Goal: Find contact information: Find contact information

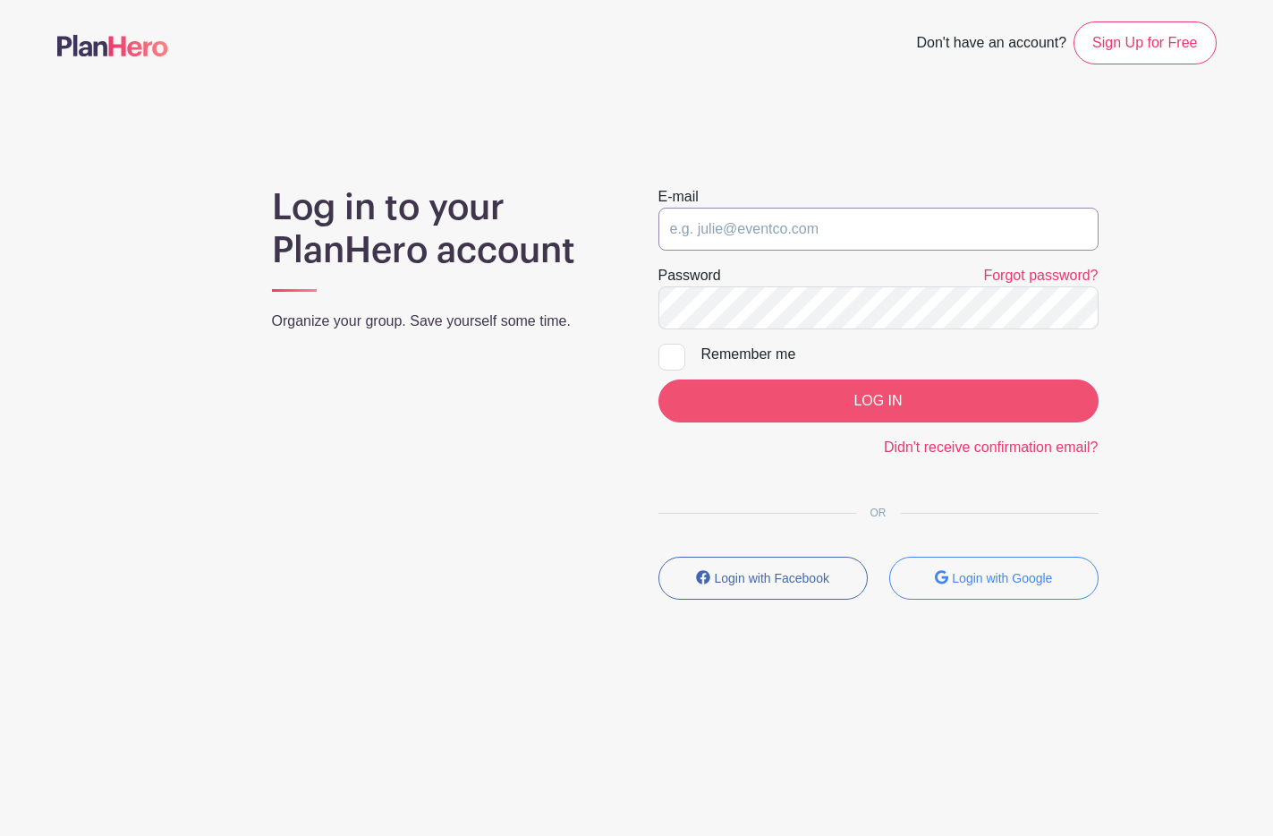
type input "[EMAIL_ADDRESS][DOMAIN_NAME]"
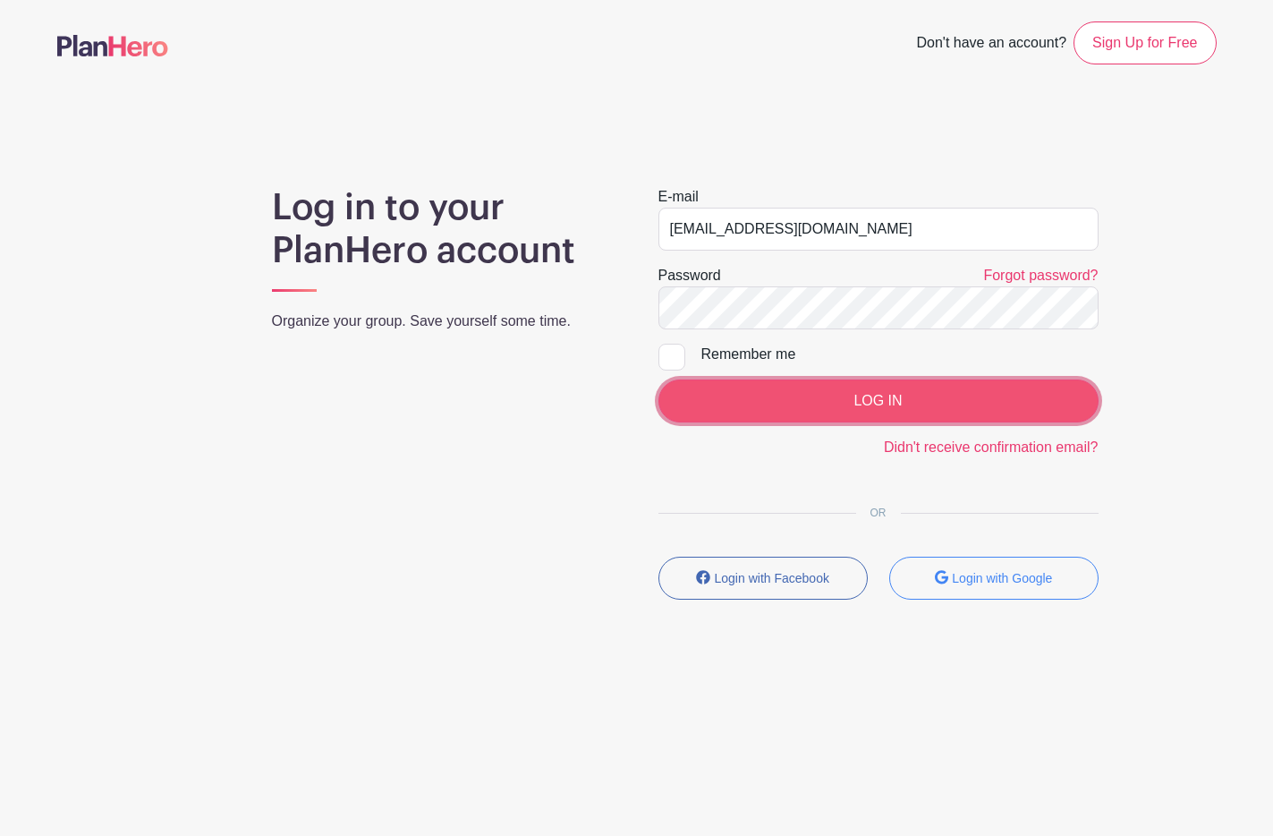
click at [841, 402] on input "LOG IN" at bounding box center [879, 400] width 440 height 43
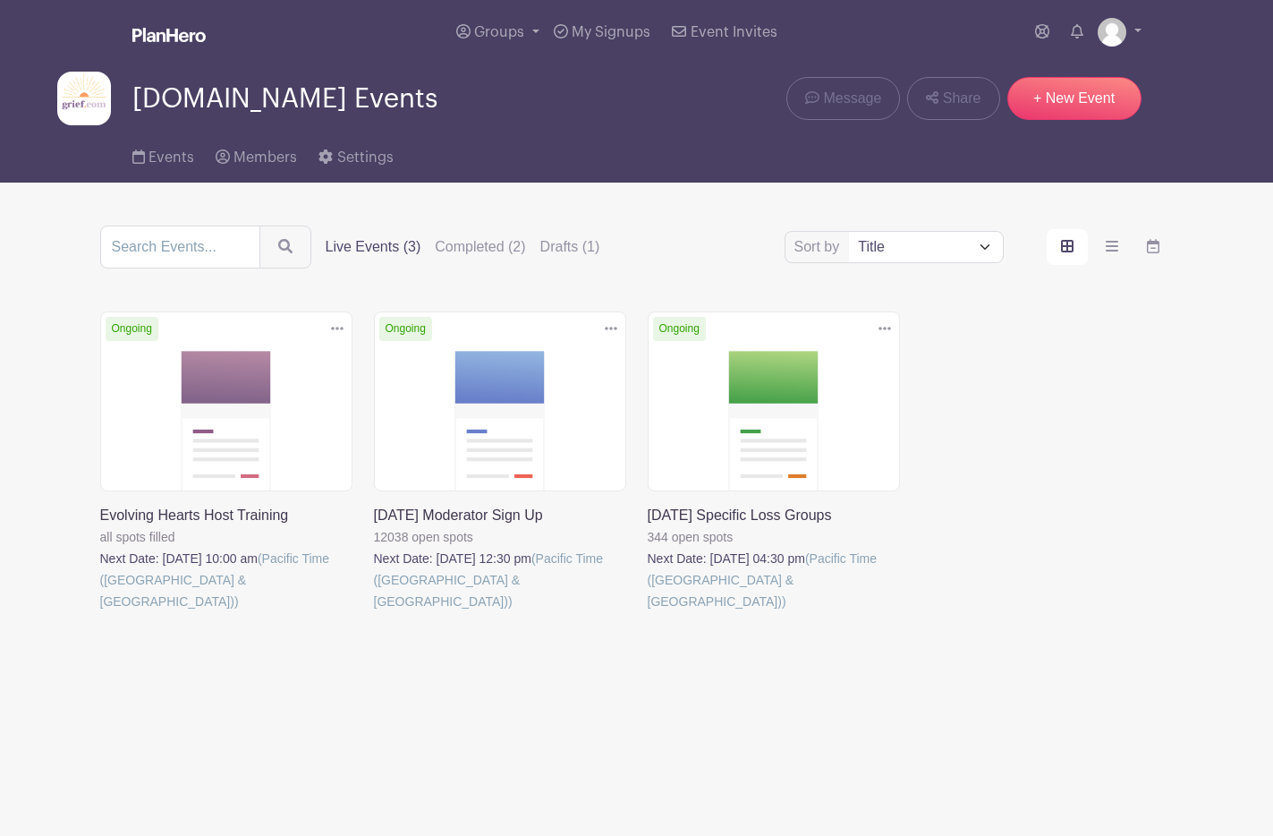
click at [648, 612] on link at bounding box center [648, 612] width 0 height 0
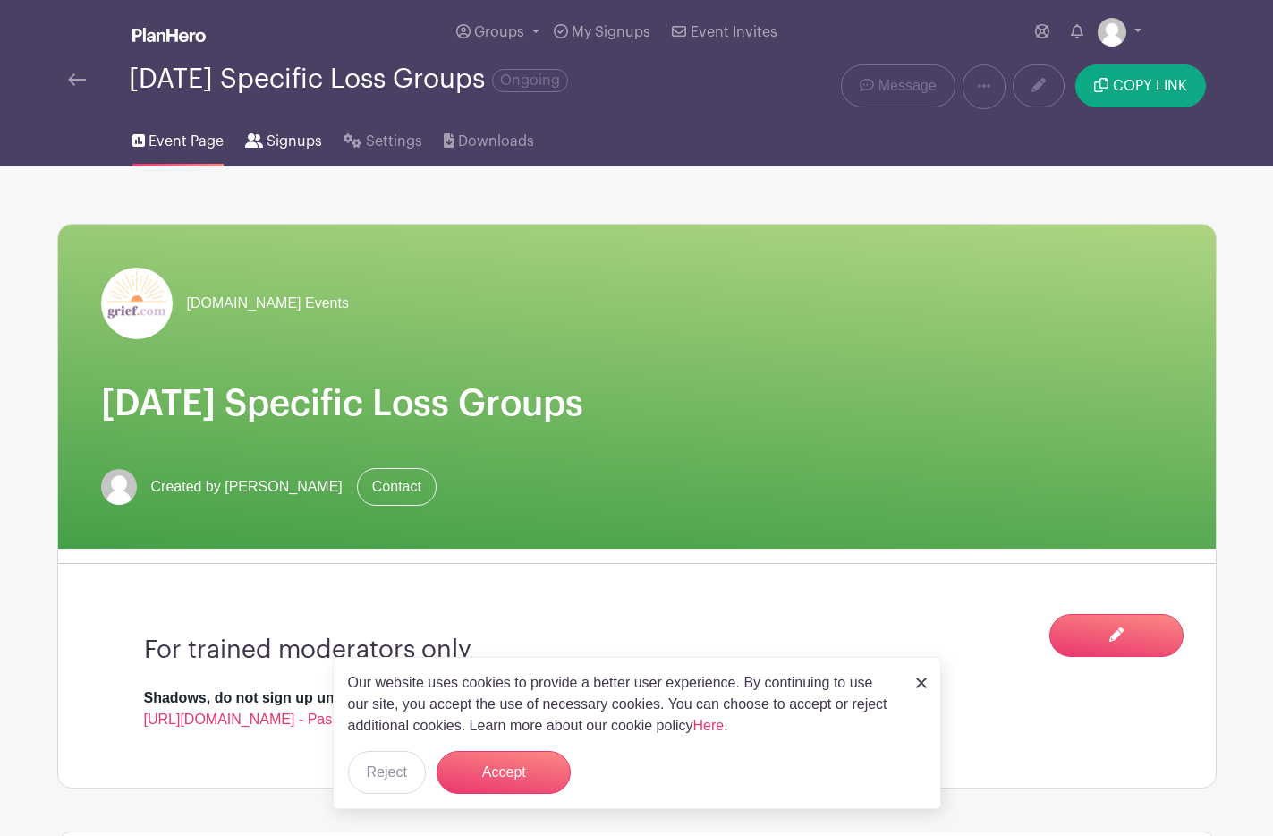
click at [285, 157] on link "Signups" at bounding box center [283, 137] width 77 height 57
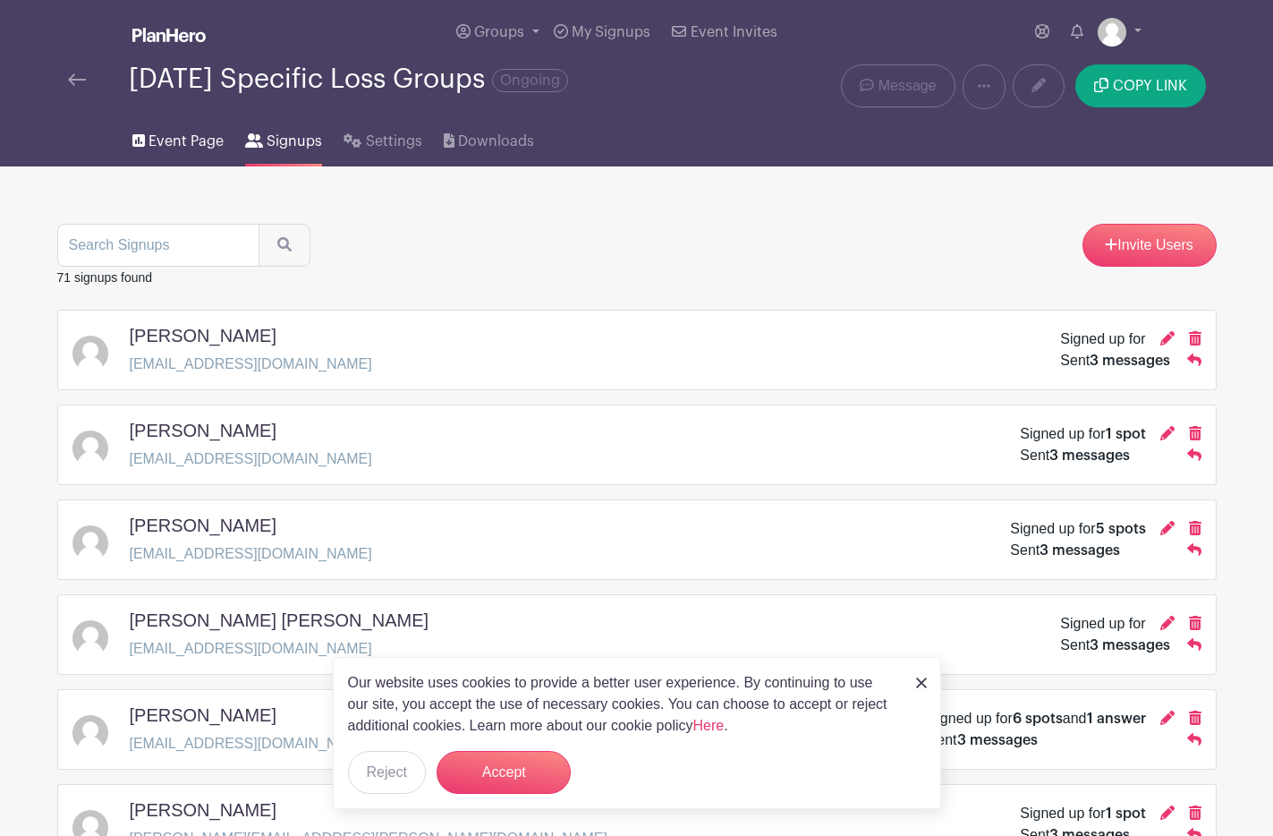
click at [193, 110] on link "Event Page" at bounding box center [177, 137] width 91 height 57
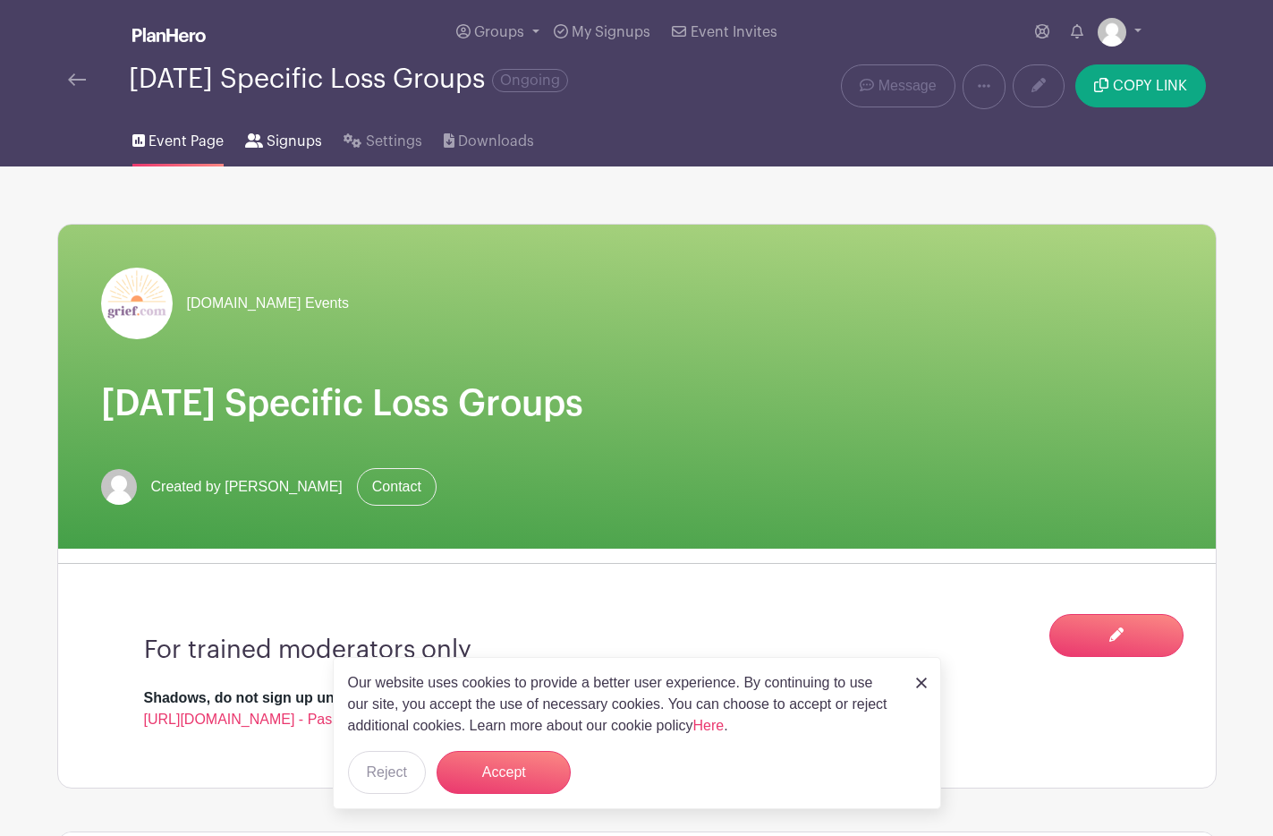
click at [302, 143] on span "Signups" at bounding box center [294, 141] width 55 height 21
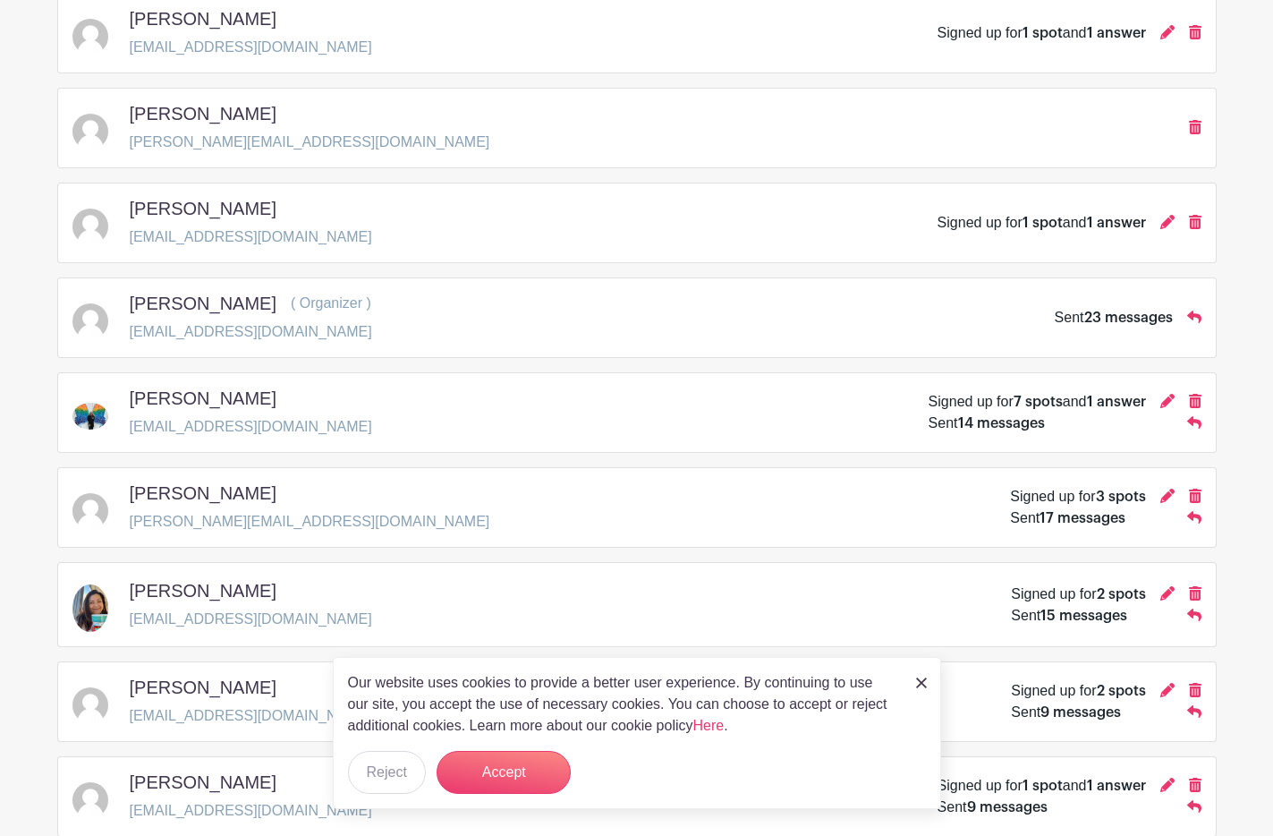
scroll to position [1760, 0]
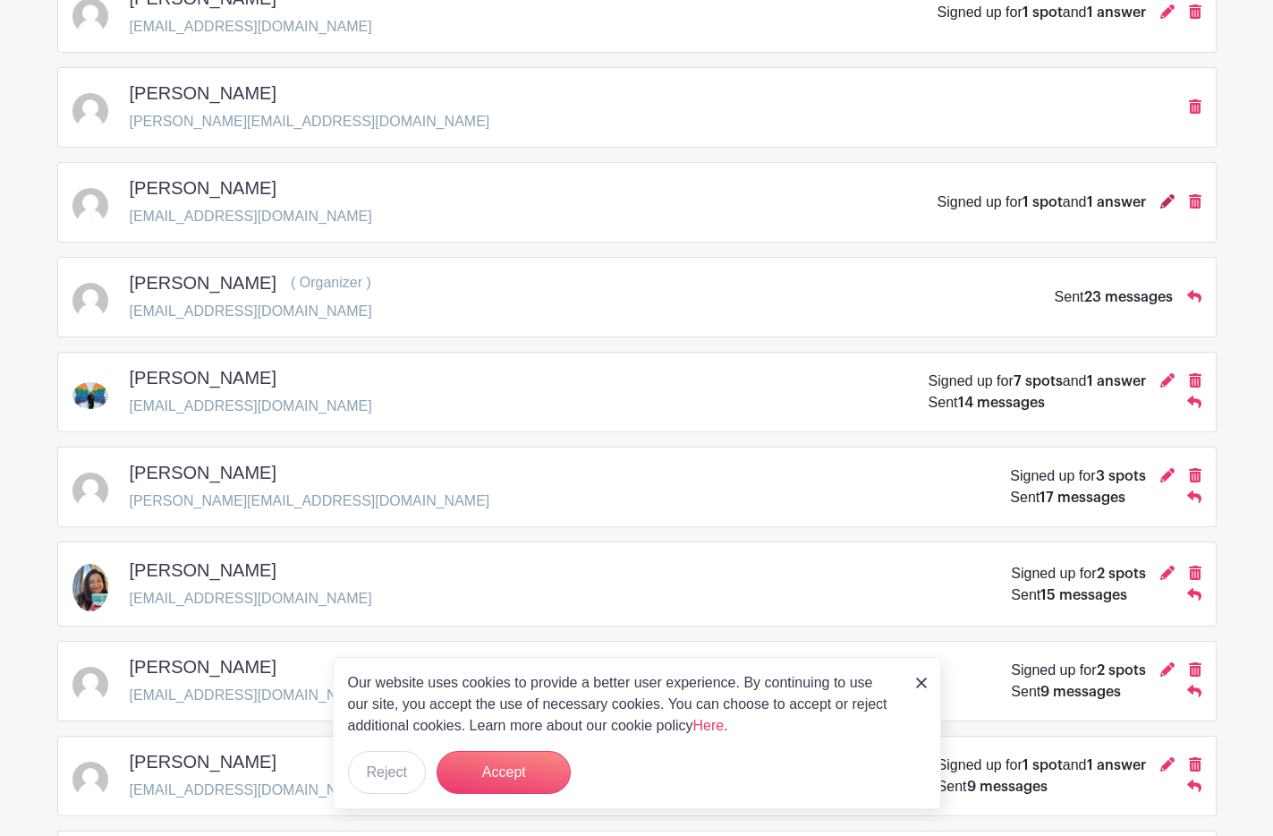
click at [1168, 201] on icon at bounding box center [1167, 201] width 14 height 14
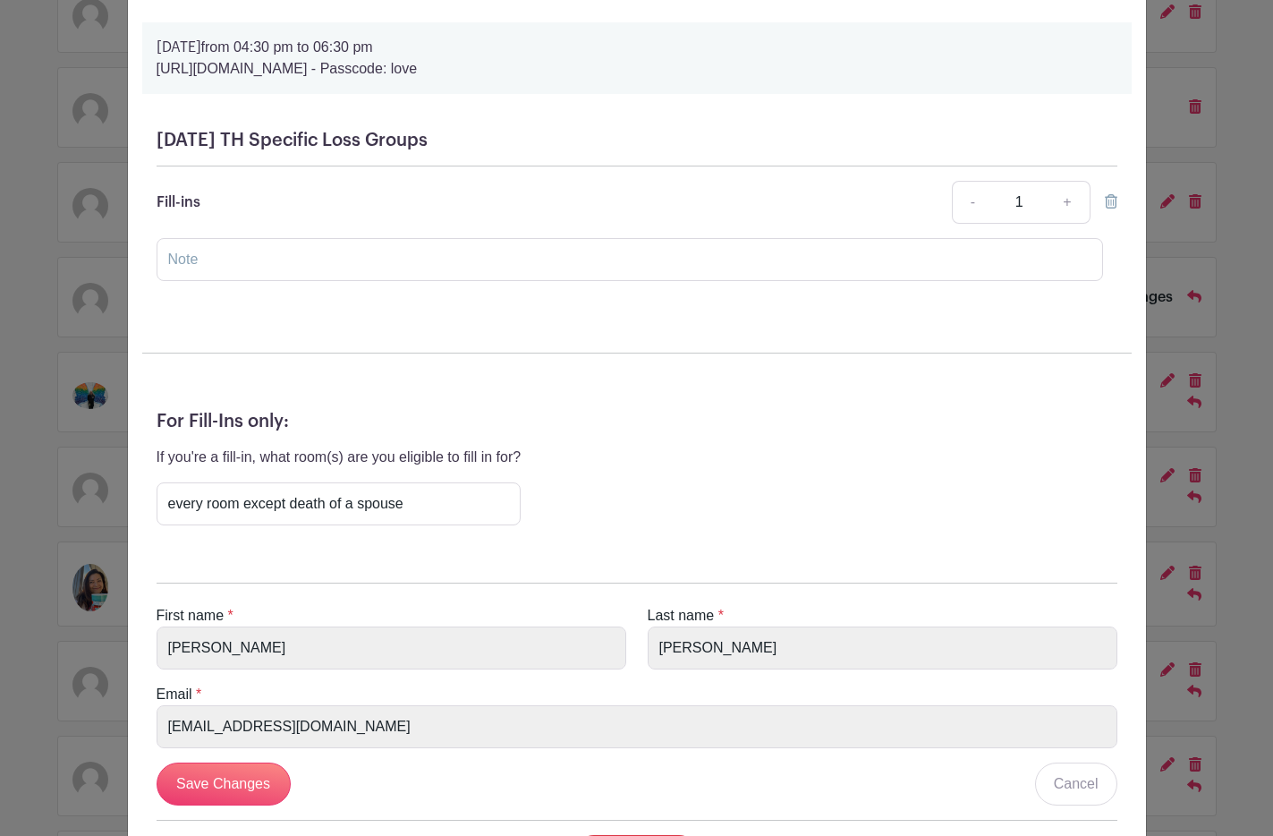
scroll to position [121, 0]
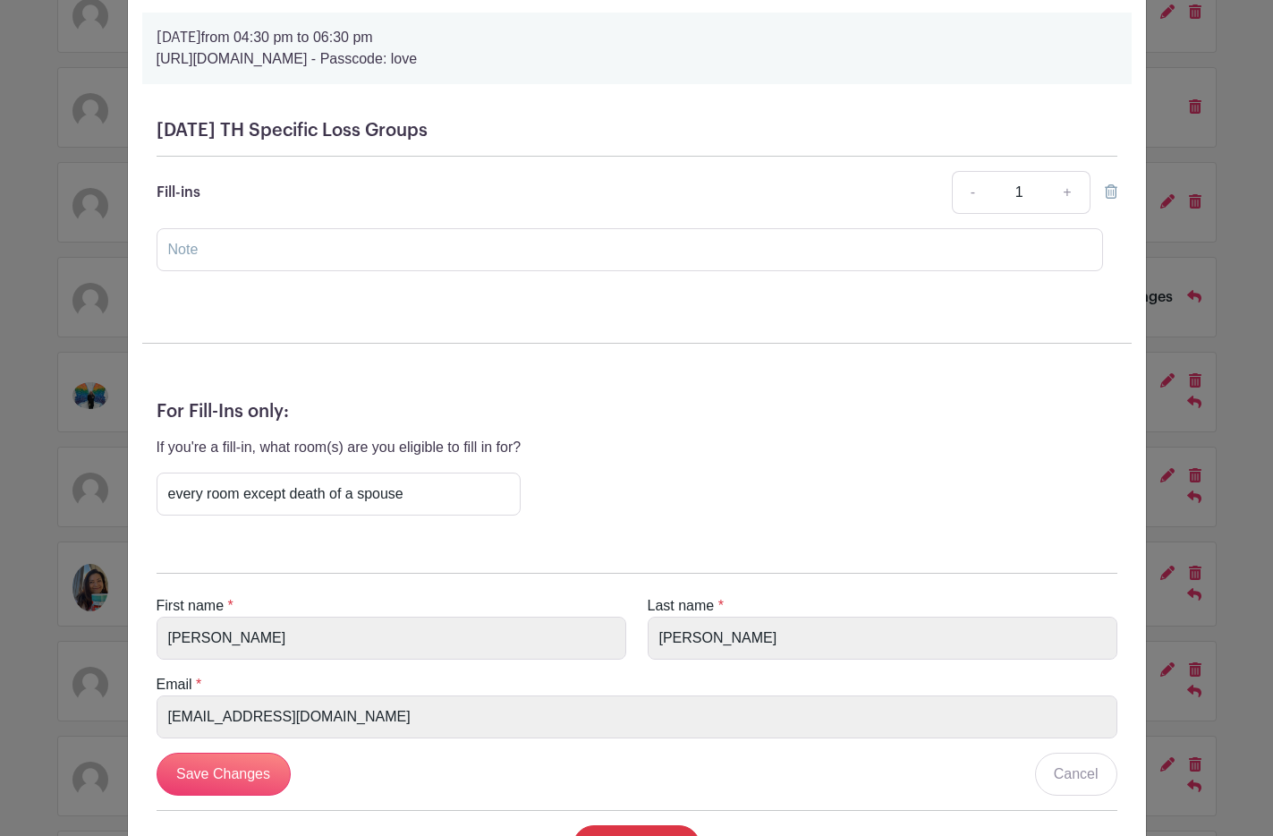
click at [1254, 375] on div "David Kessler's Signup Thursday, August 14, 2025 from 04:30 pm to 06:30 pm http…" at bounding box center [636, 418] width 1273 height 836
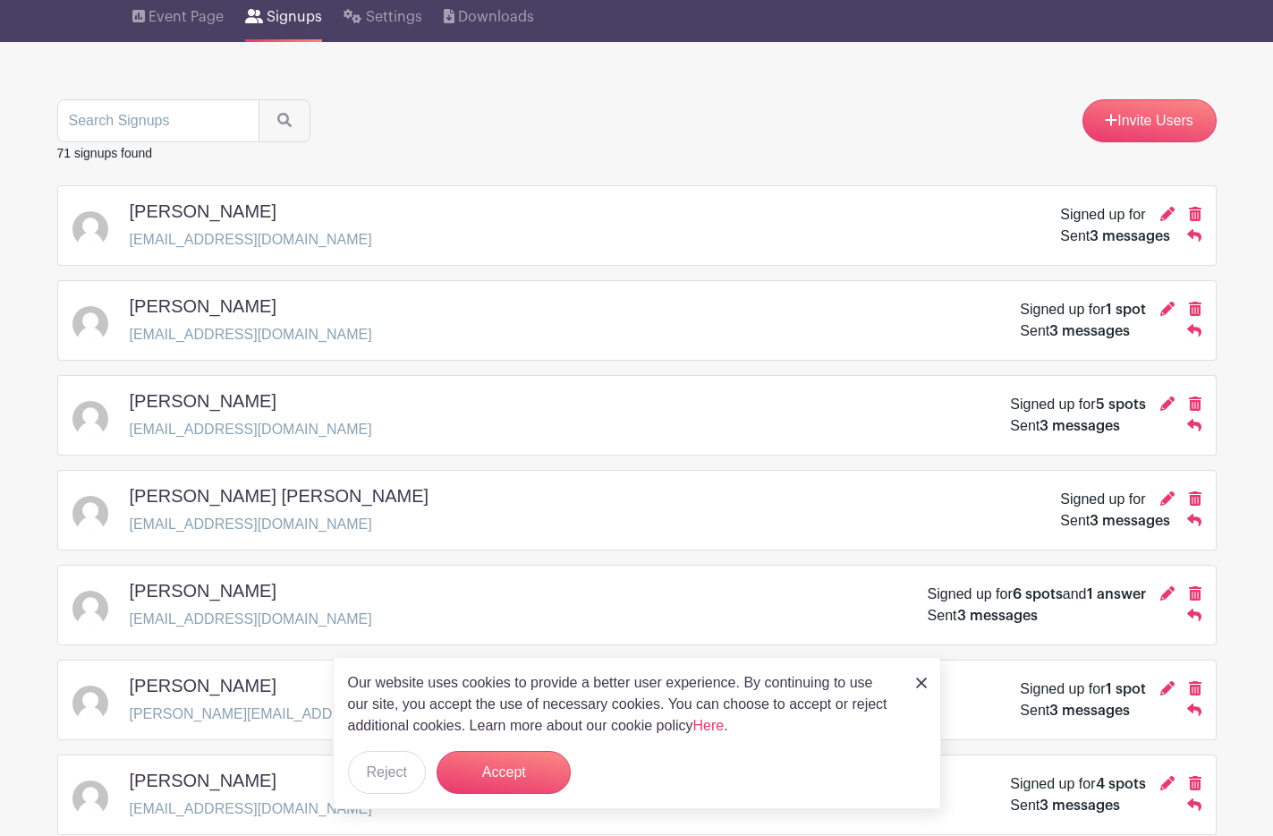
scroll to position [0, 0]
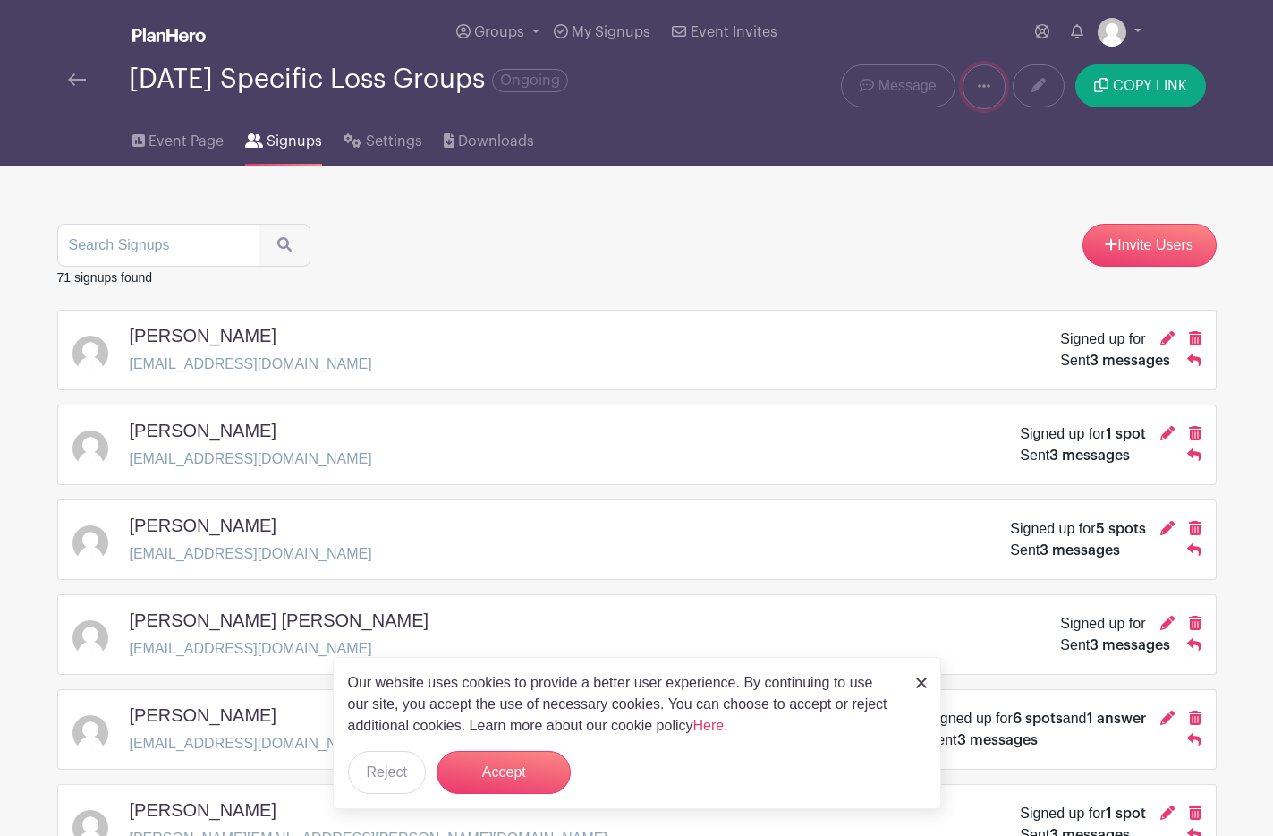
click at [994, 101] on link at bounding box center [984, 86] width 43 height 45
click at [213, 148] on span "Event Page" at bounding box center [186, 141] width 75 height 21
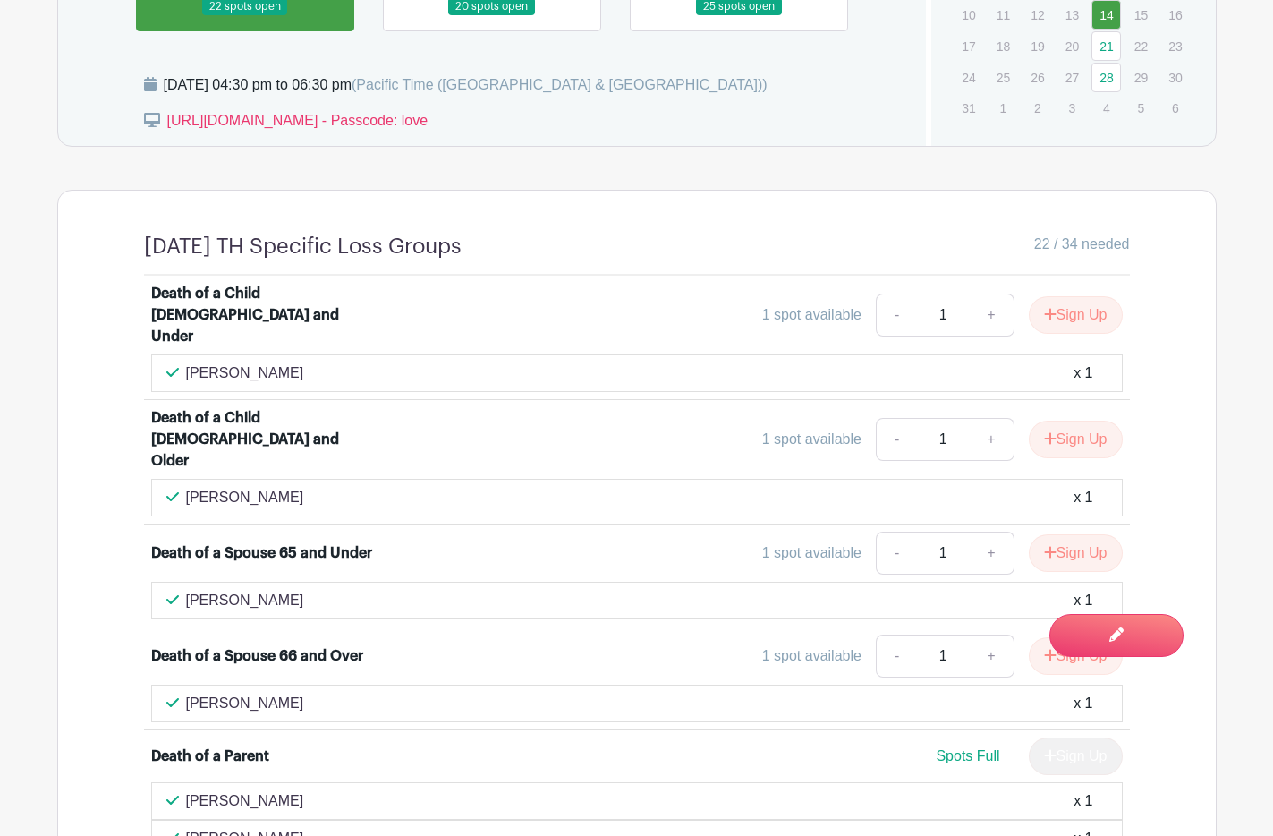
scroll to position [846, 0]
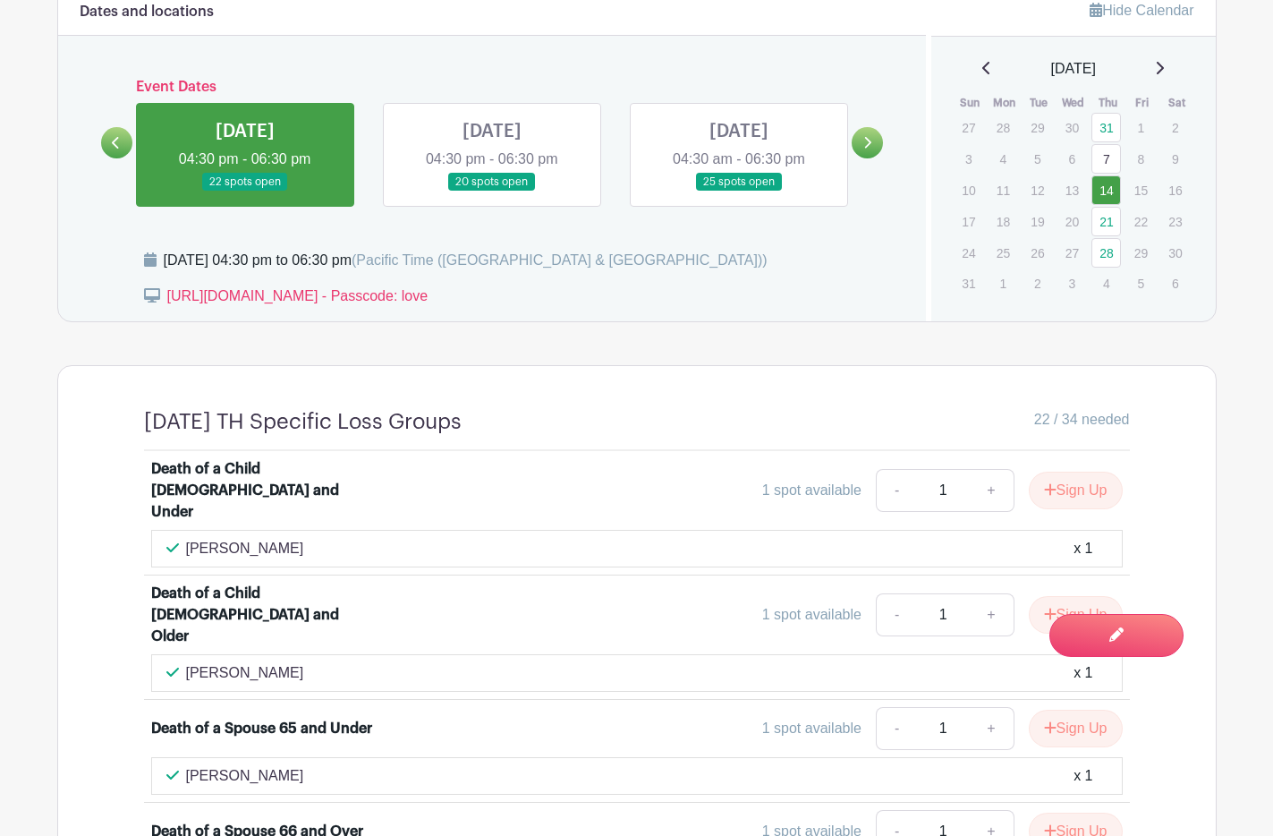
click at [245, 191] on link at bounding box center [245, 191] width 0 height 0
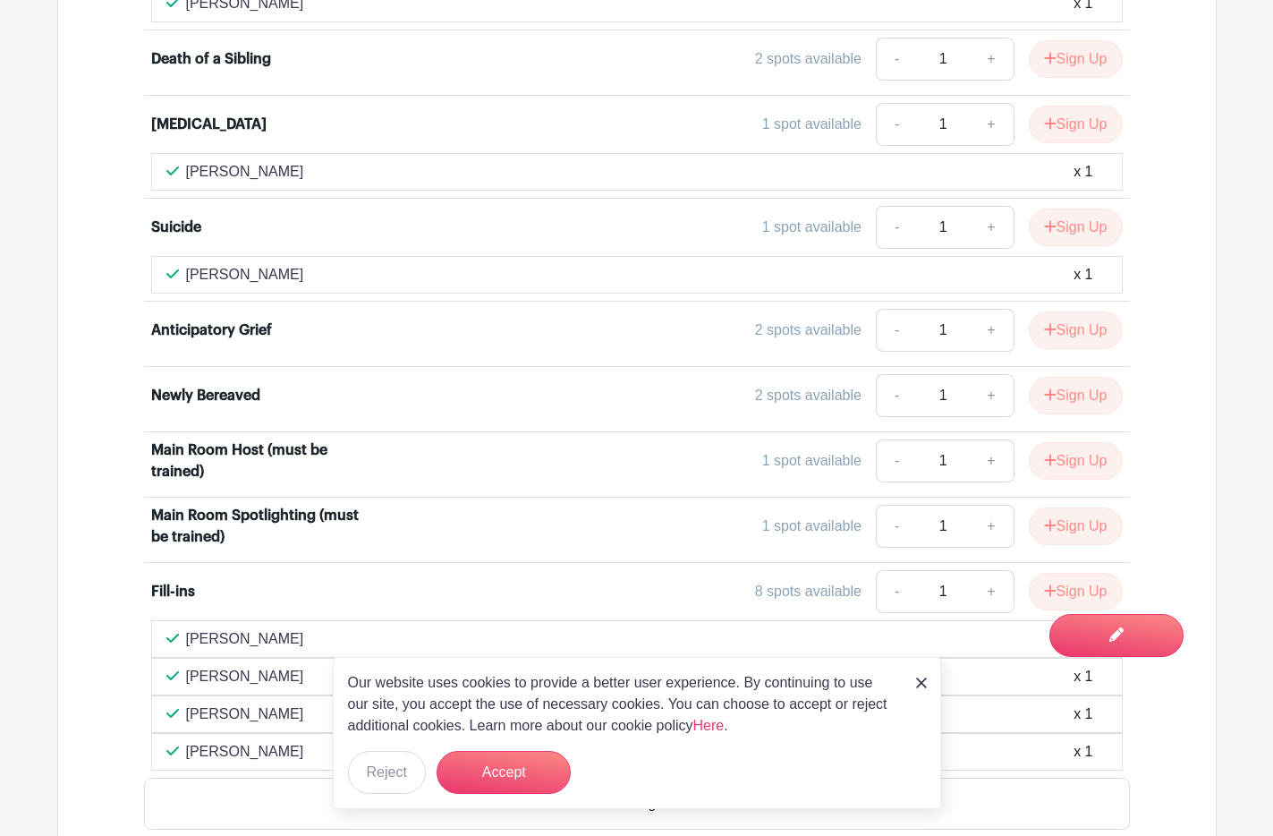
scroll to position [1881, 0]
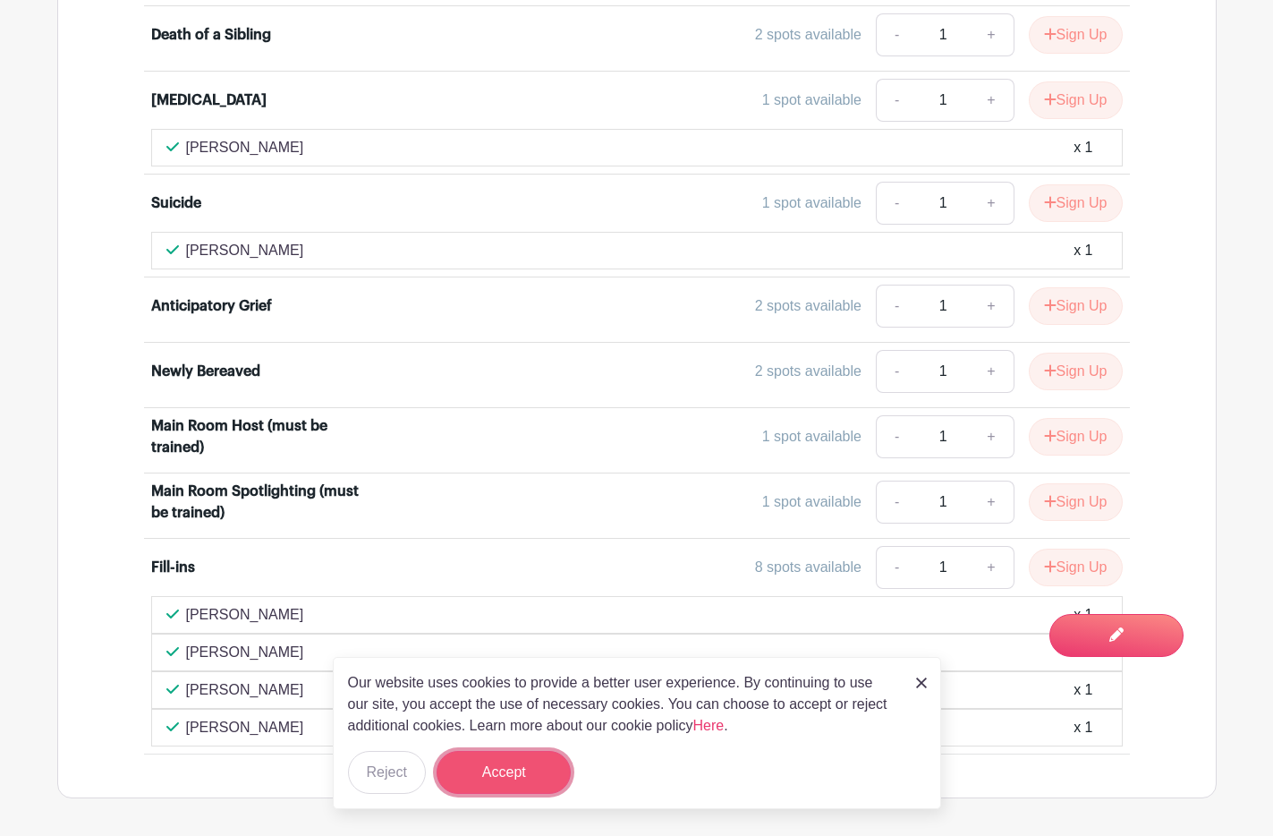
click at [495, 768] on button "Accept" at bounding box center [504, 772] width 134 height 43
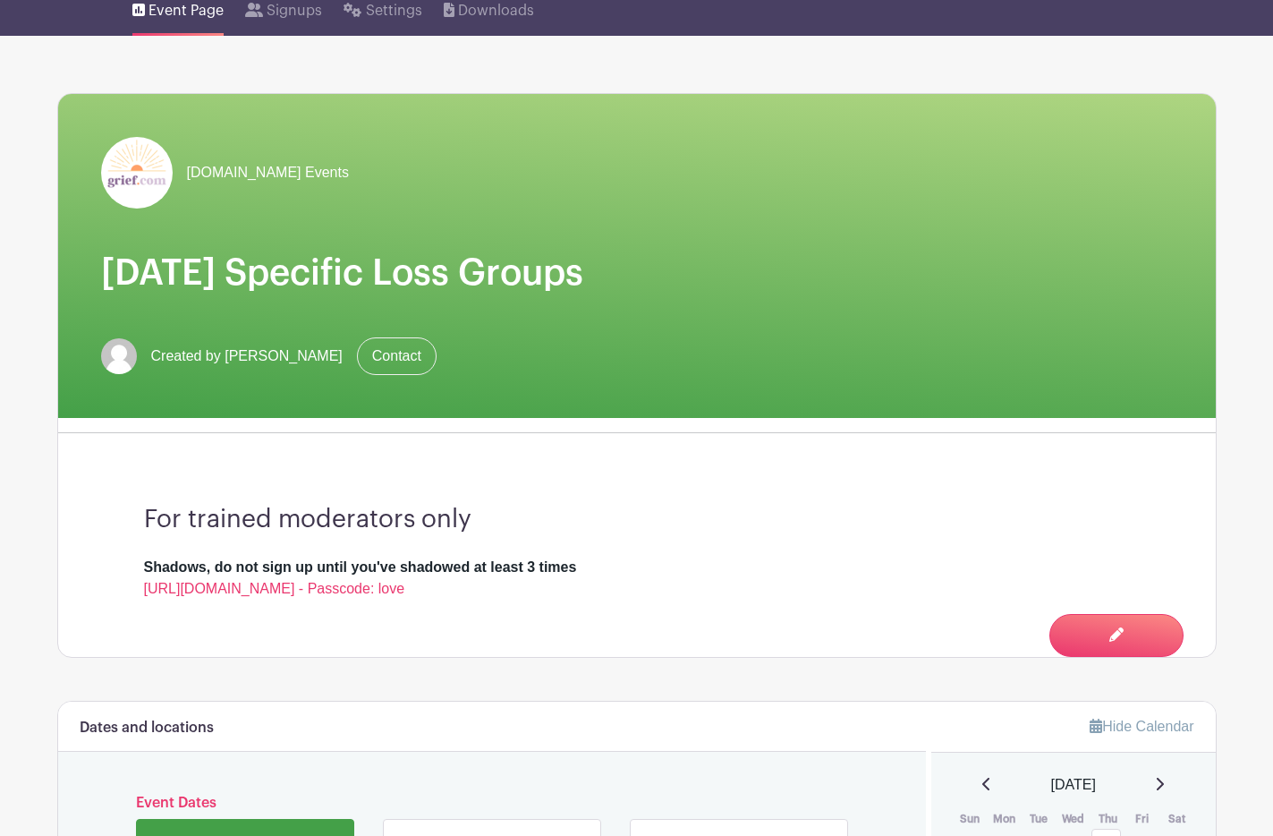
scroll to position [0, 0]
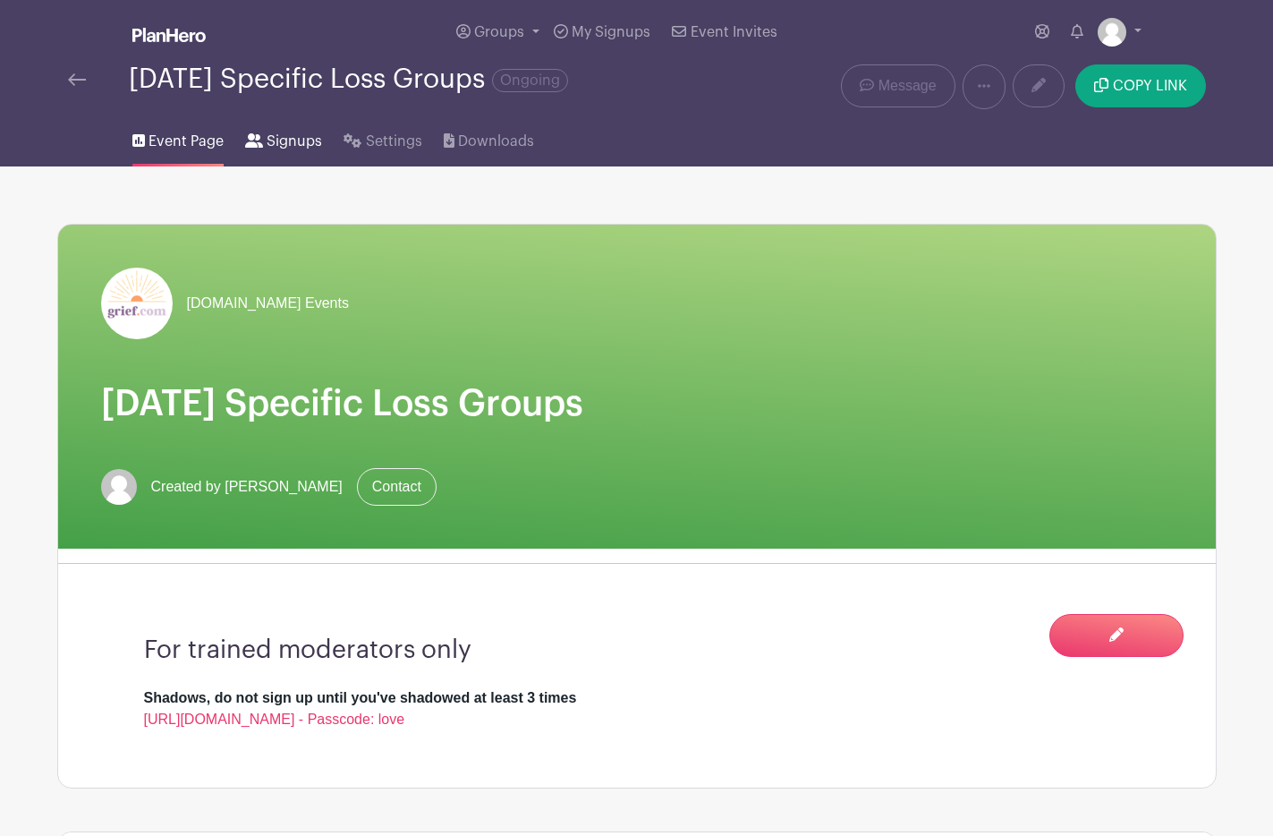
click at [304, 141] on span "Signups" at bounding box center [294, 141] width 55 height 21
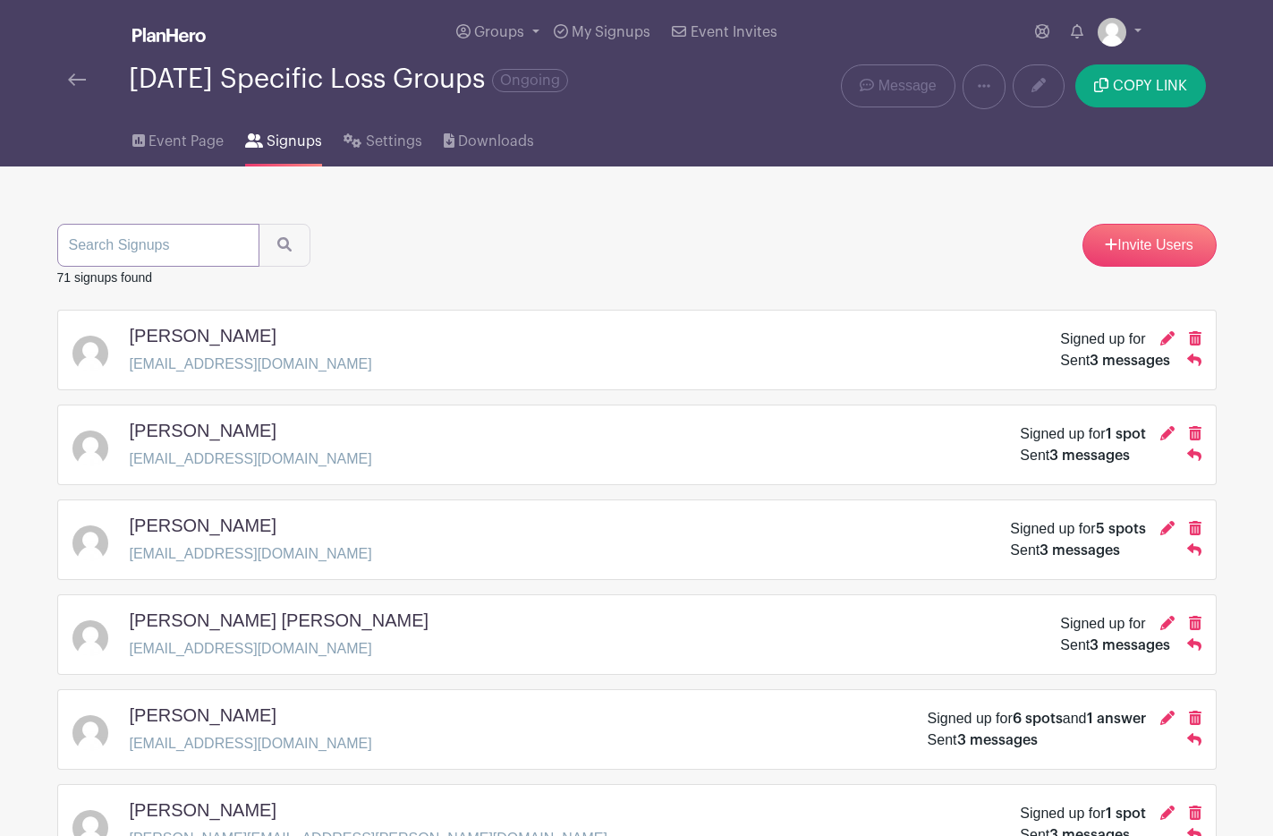
click at [187, 237] on input "search" at bounding box center [158, 245] width 202 height 43
type input "i"
type input "michelle"
click at [259, 224] on button "submit" at bounding box center [285, 245] width 52 height 43
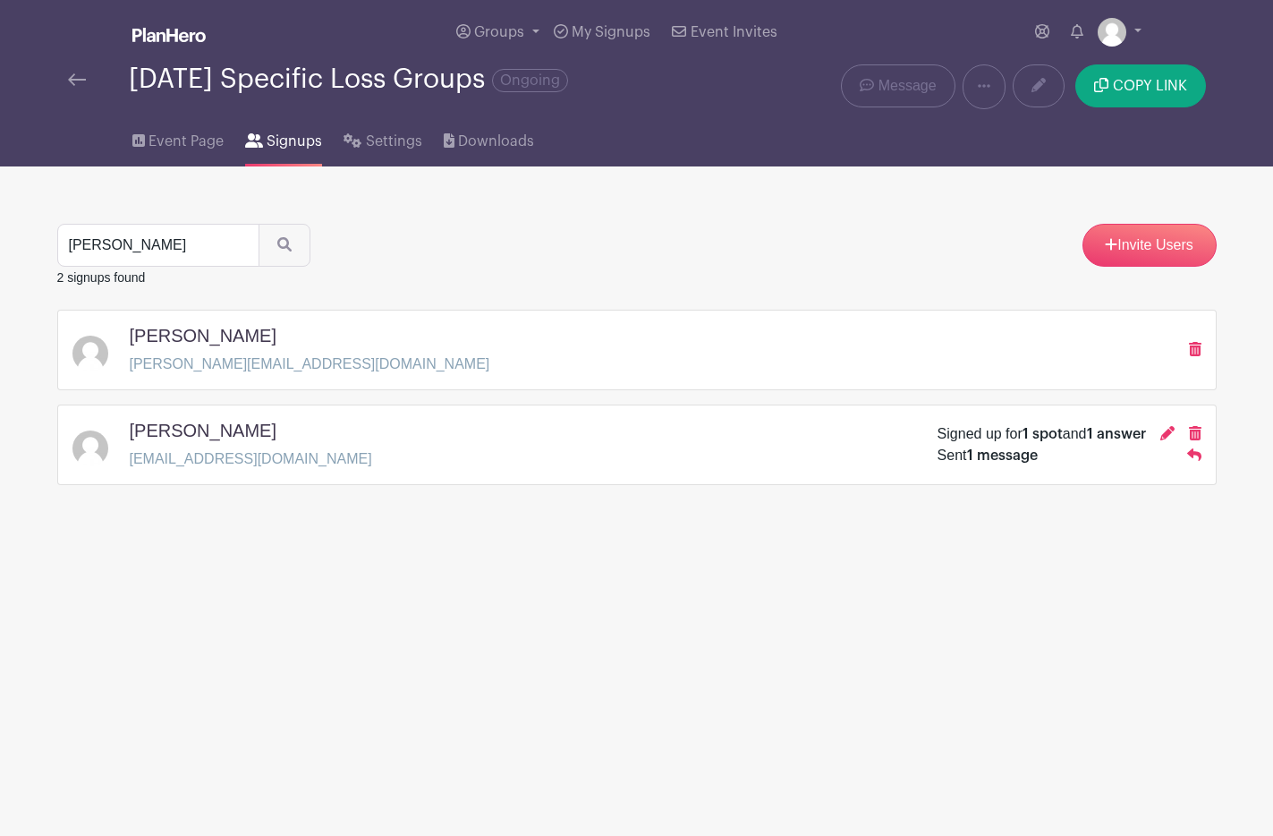
click at [243, 433] on h5 "Michelle Sullivan" at bounding box center [203, 430] width 147 height 21
drag, startPoint x: 402, startPoint y: 469, endPoint x: 991, endPoint y: 429, distance: 591.0
click at [404, 469] on div "Michelle Sullivan theclarityjourney@gmail.com Signed up for 1 spot and 1 answer…" at bounding box center [636, 445] width 1129 height 50
drag, startPoint x: 992, startPoint y: 461, endPoint x: 1042, endPoint y: 438, distance: 55.2
click at [992, 460] on span "1 message" at bounding box center [1002, 455] width 71 height 14
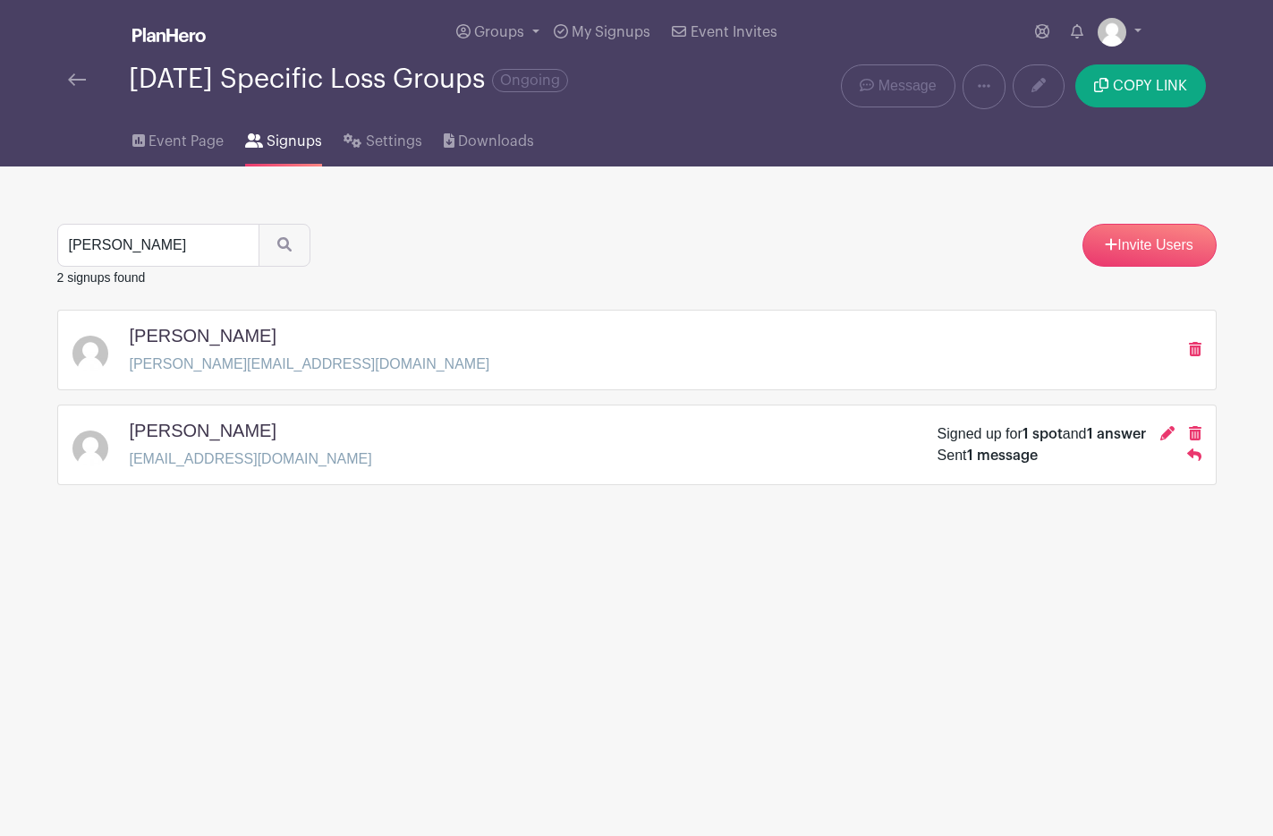
drag, startPoint x: 1097, startPoint y: 431, endPoint x: 1085, endPoint y: 429, distance: 11.8
click at [1095, 430] on span "1 answer" at bounding box center [1116, 434] width 59 height 14
click at [1163, 436] on icon at bounding box center [1167, 433] width 14 height 14
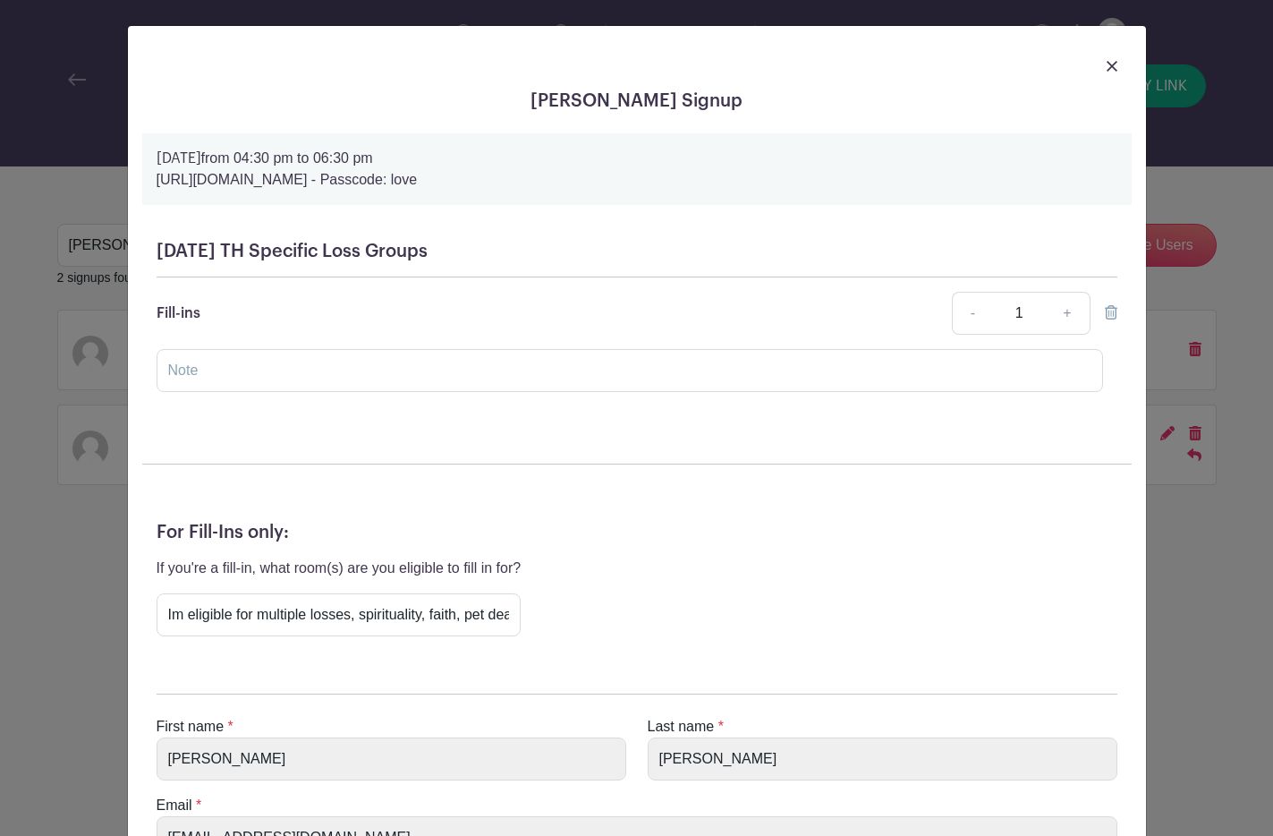
click at [1109, 63] on img at bounding box center [1112, 66] width 11 height 11
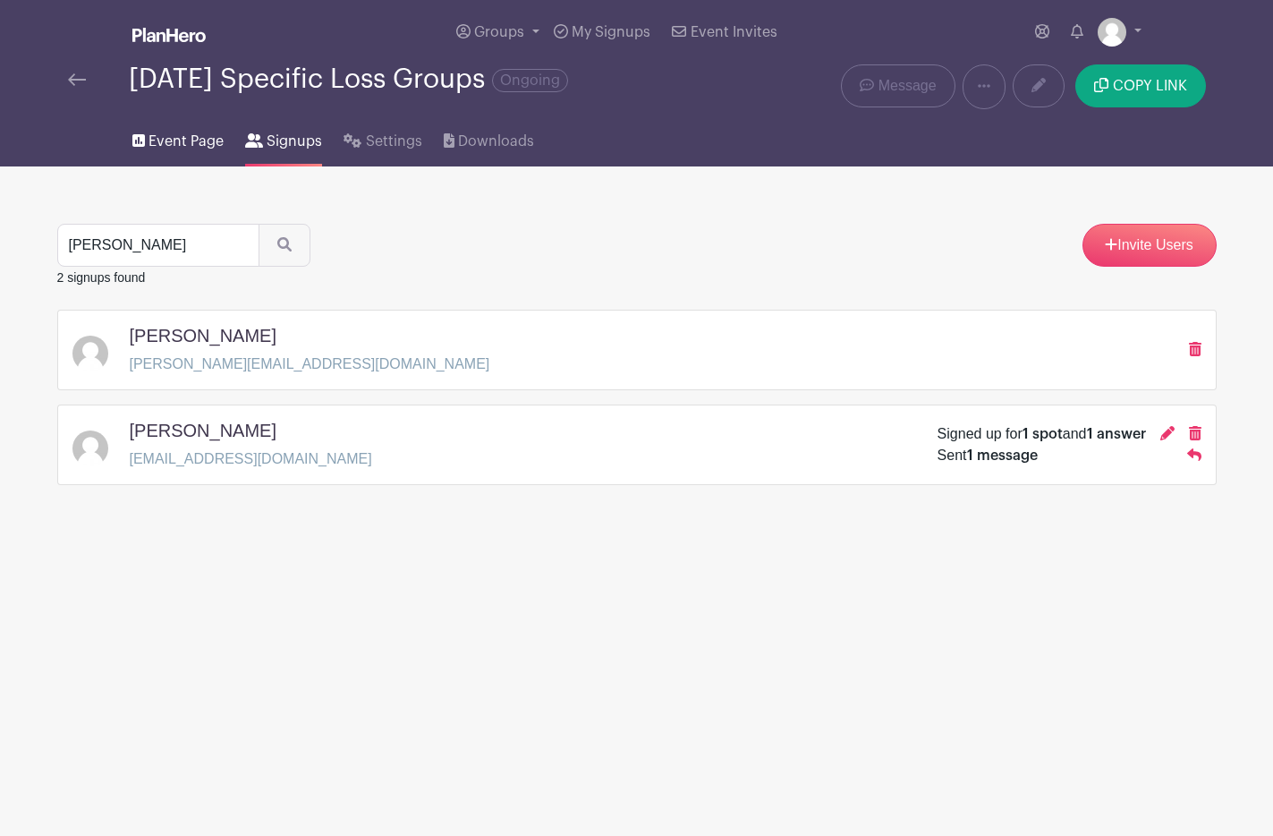
click at [173, 147] on span "Event Page" at bounding box center [186, 141] width 75 height 21
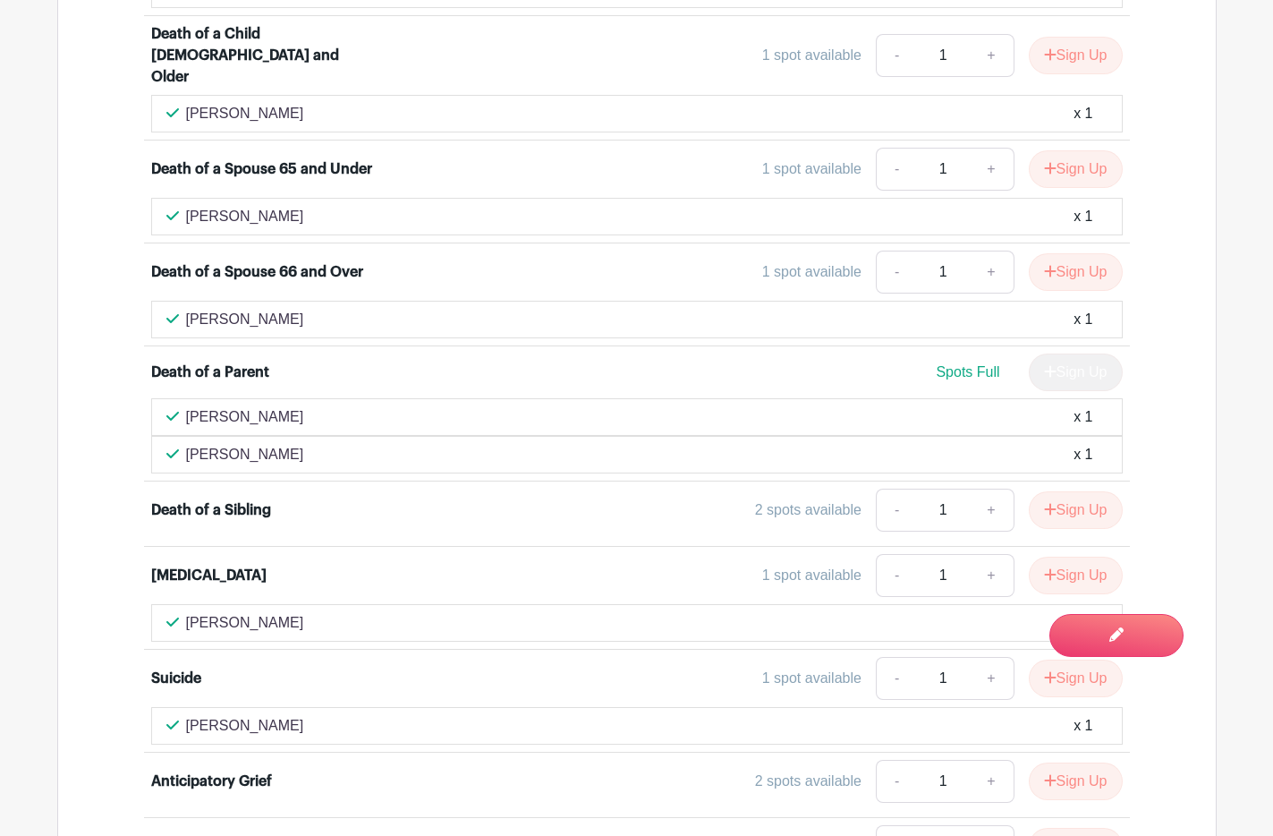
scroll to position [1314, 0]
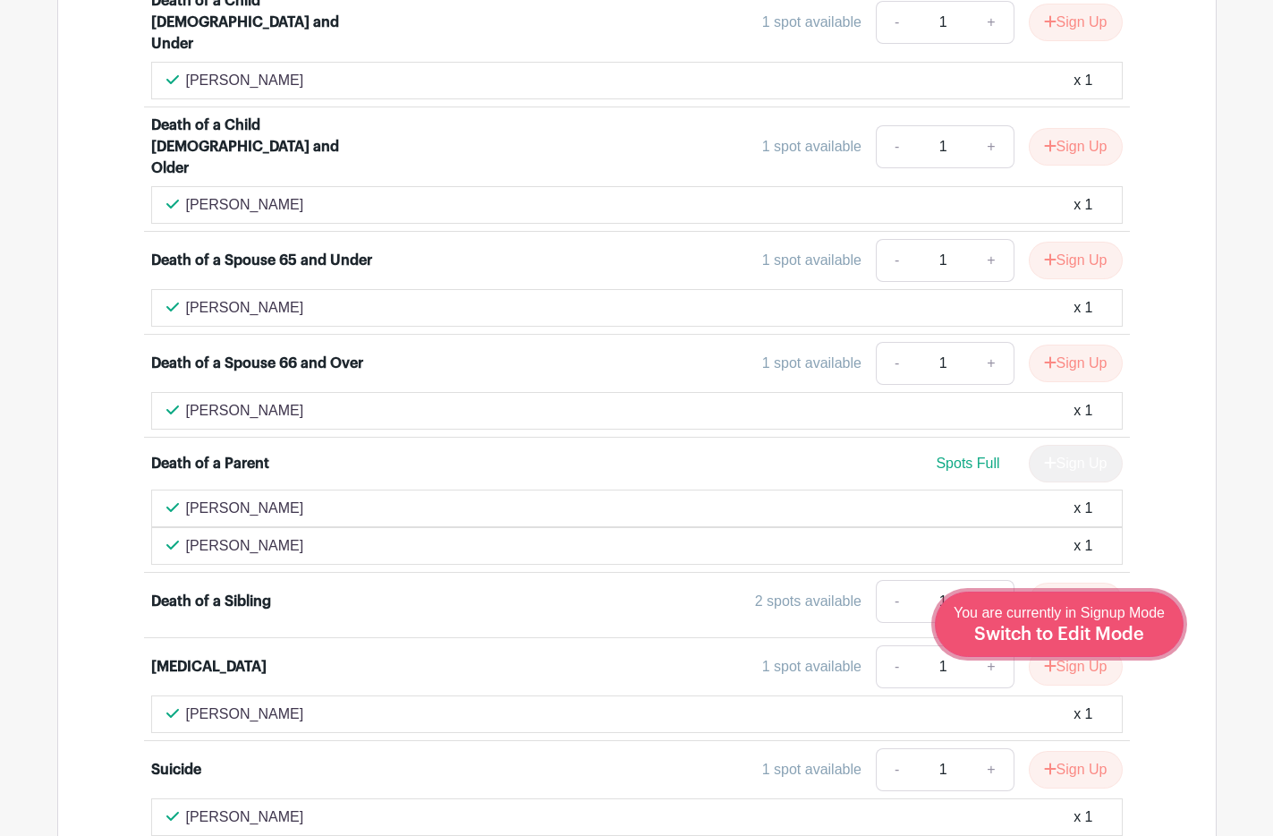
click at [1112, 633] on span "Switch to Edit Mode" at bounding box center [1059, 634] width 170 height 18
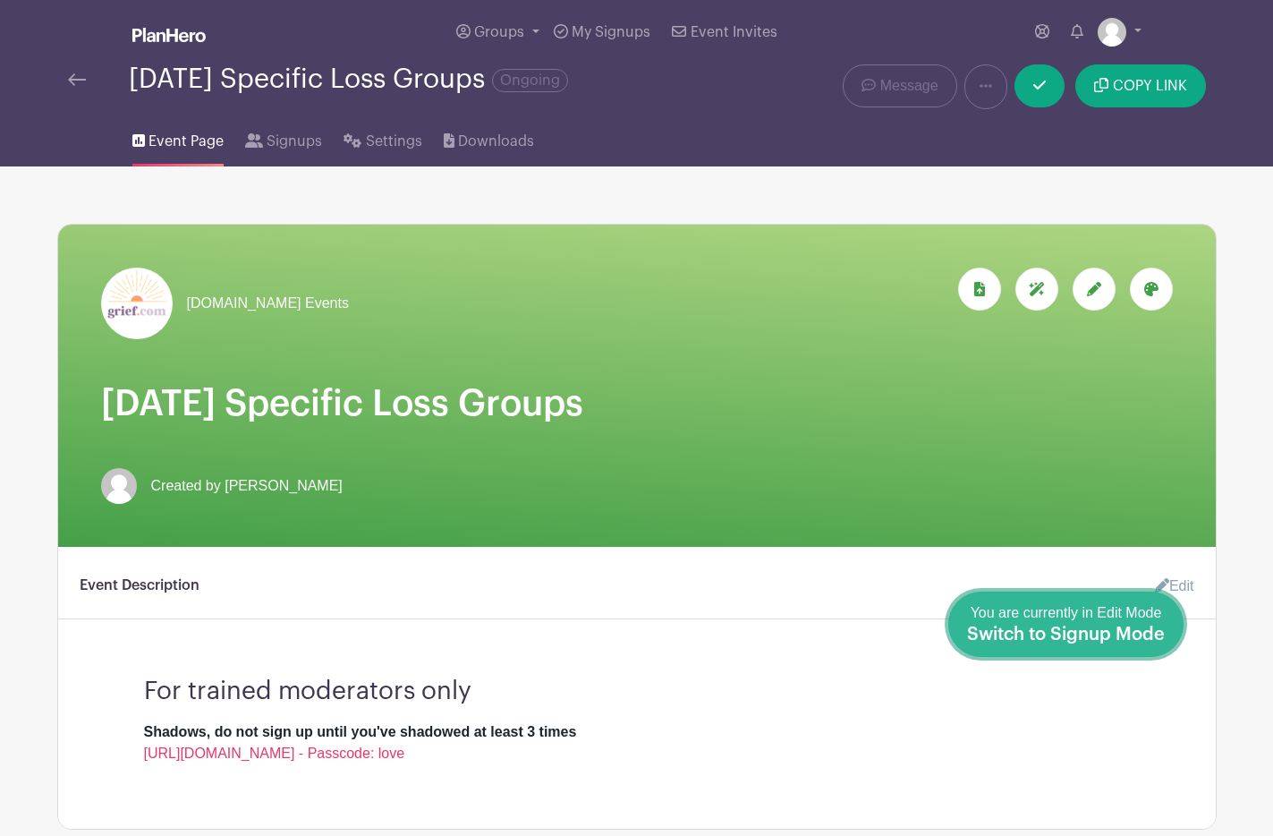
click at [1153, 636] on span "Switch to Signup Mode" at bounding box center [1066, 634] width 198 height 18
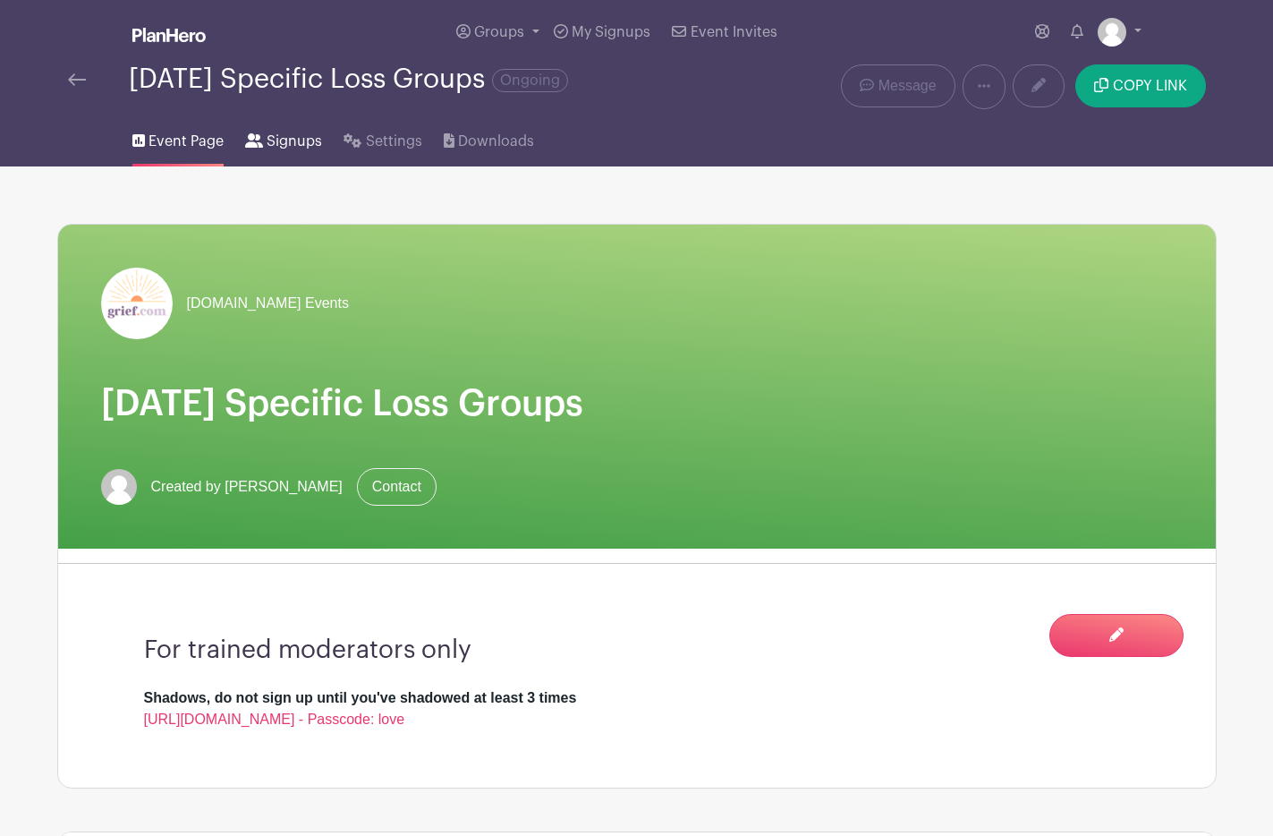
click at [268, 152] on span "Signups" at bounding box center [294, 141] width 55 height 21
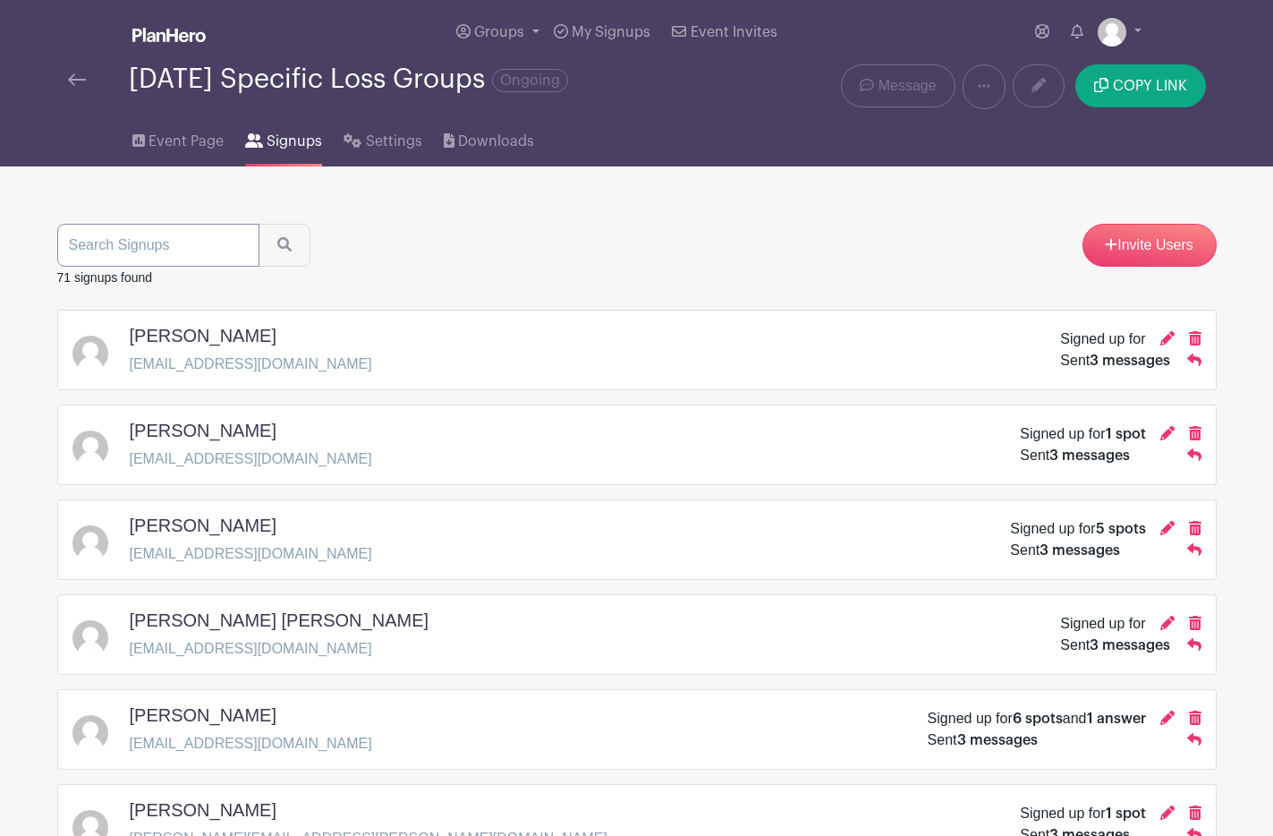
click at [160, 245] on input "search" at bounding box center [158, 245] width 202 height 43
type input "galoe"
click at [259, 224] on button "submit" at bounding box center [285, 245] width 52 height 43
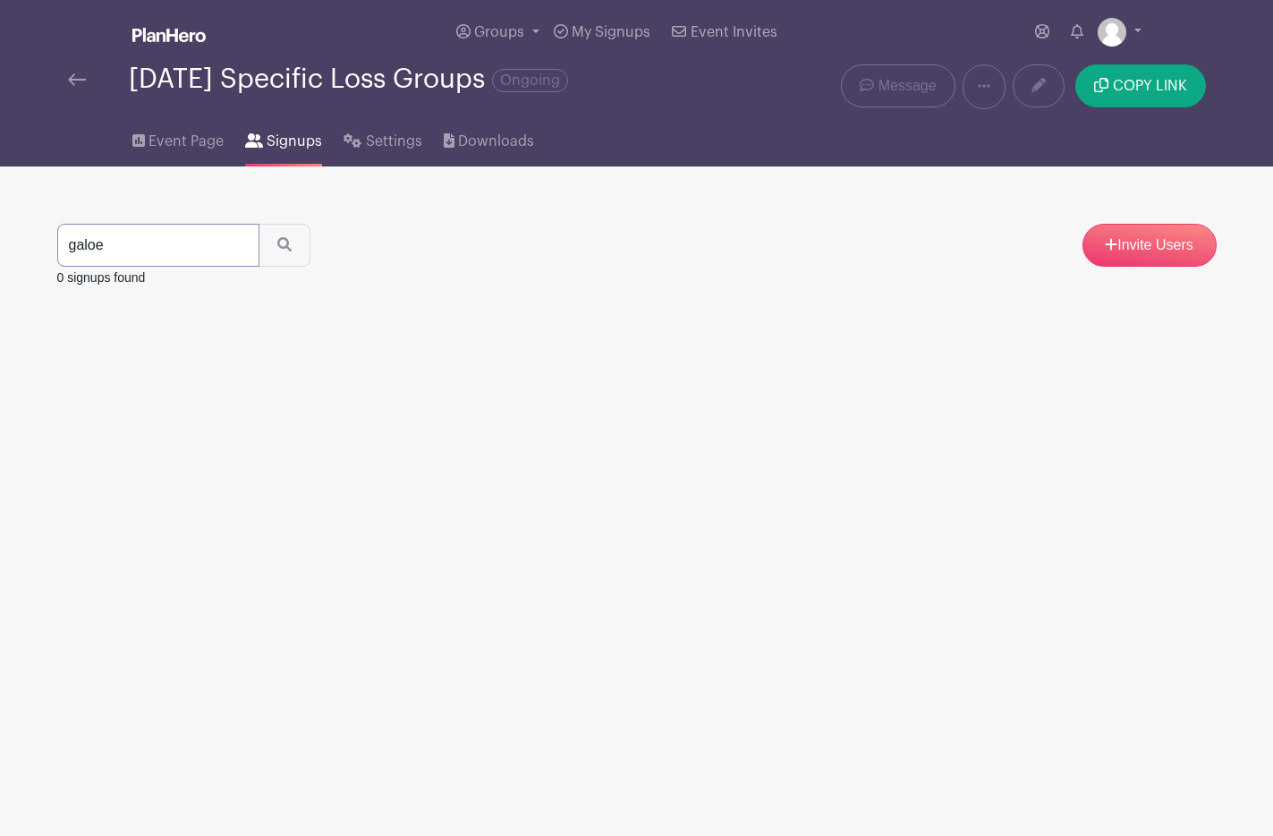
click at [153, 246] on input "galoe" at bounding box center [158, 245] width 202 height 43
type input "gae"
click at [259, 224] on button "submit" at bounding box center [285, 245] width 52 height 43
click at [149, 250] on input "gae" at bounding box center [158, 245] width 202 height 43
type input "gale"
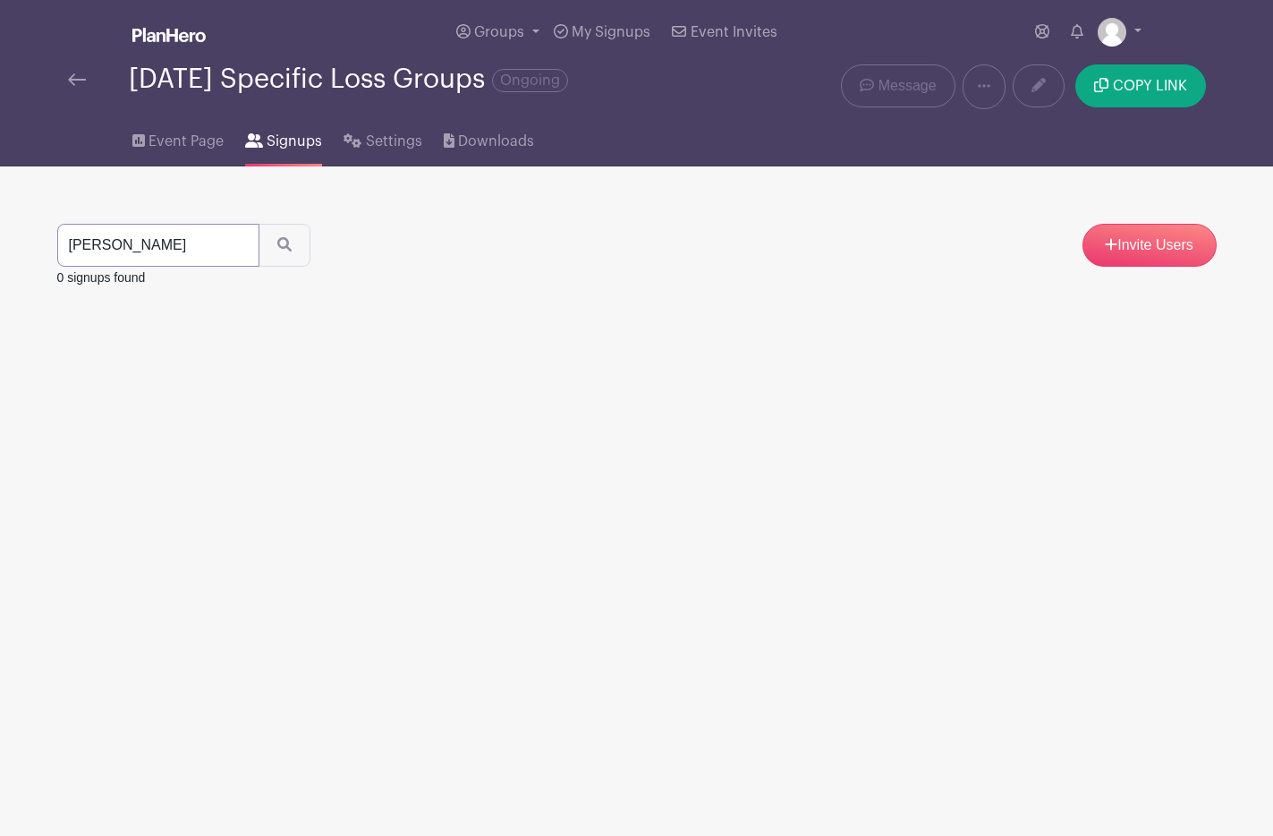
click at [259, 224] on button "submit" at bounding box center [285, 245] width 52 height 43
click at [301, 367] on div "Gale Collins galefcollins@gmail.com Signed up for 2 spots and 1 answer Sent 2 m…" at bounding box center [636, 350] width 1129 height 50
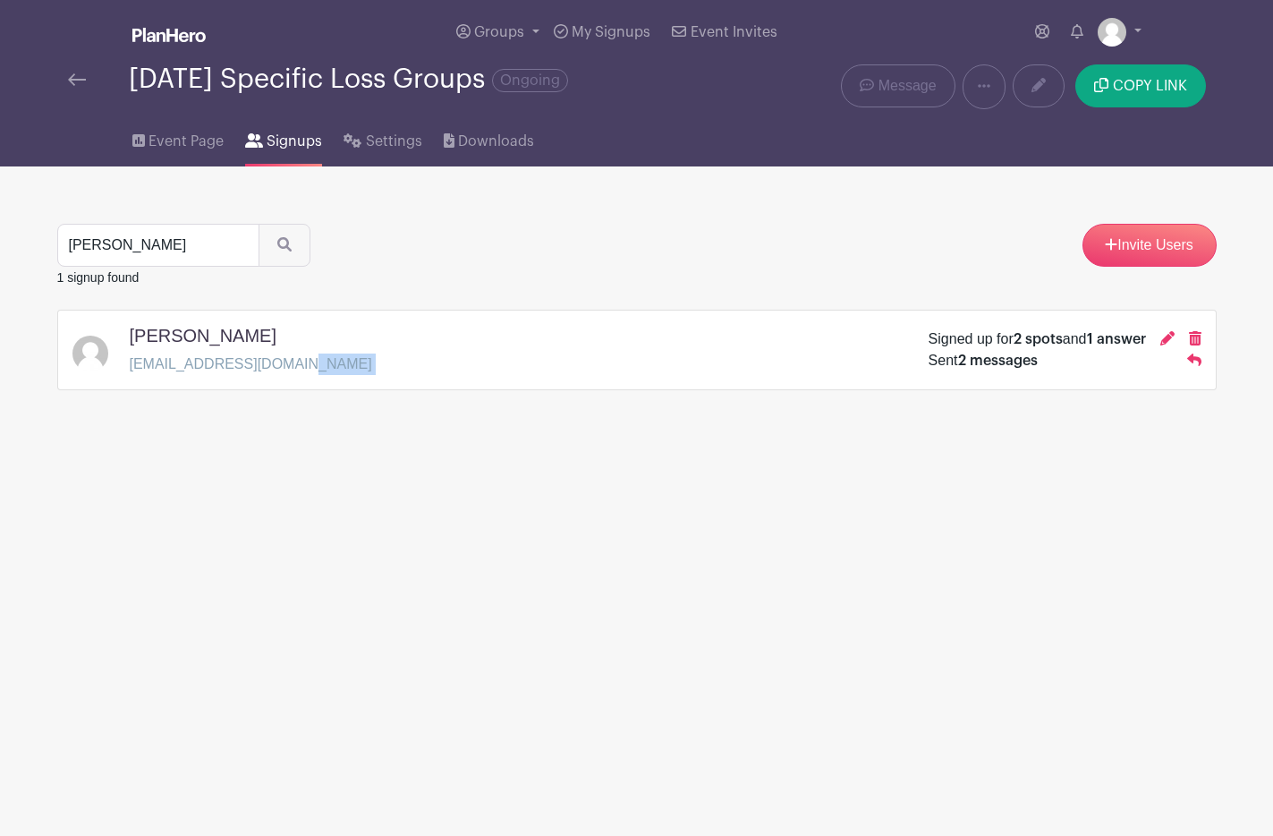
click at [301, 367] on div "Gale Collins galefcollins@gmail.com Signed up for 2 spots and 1 answer Sent 2 m…" at bounding box center [636, 350] width 1129 height 50
copy div "galefcollins@gmail.com"
click at [182, 238] on input "gale" at bounding box center [158, 245] width 202 height 43
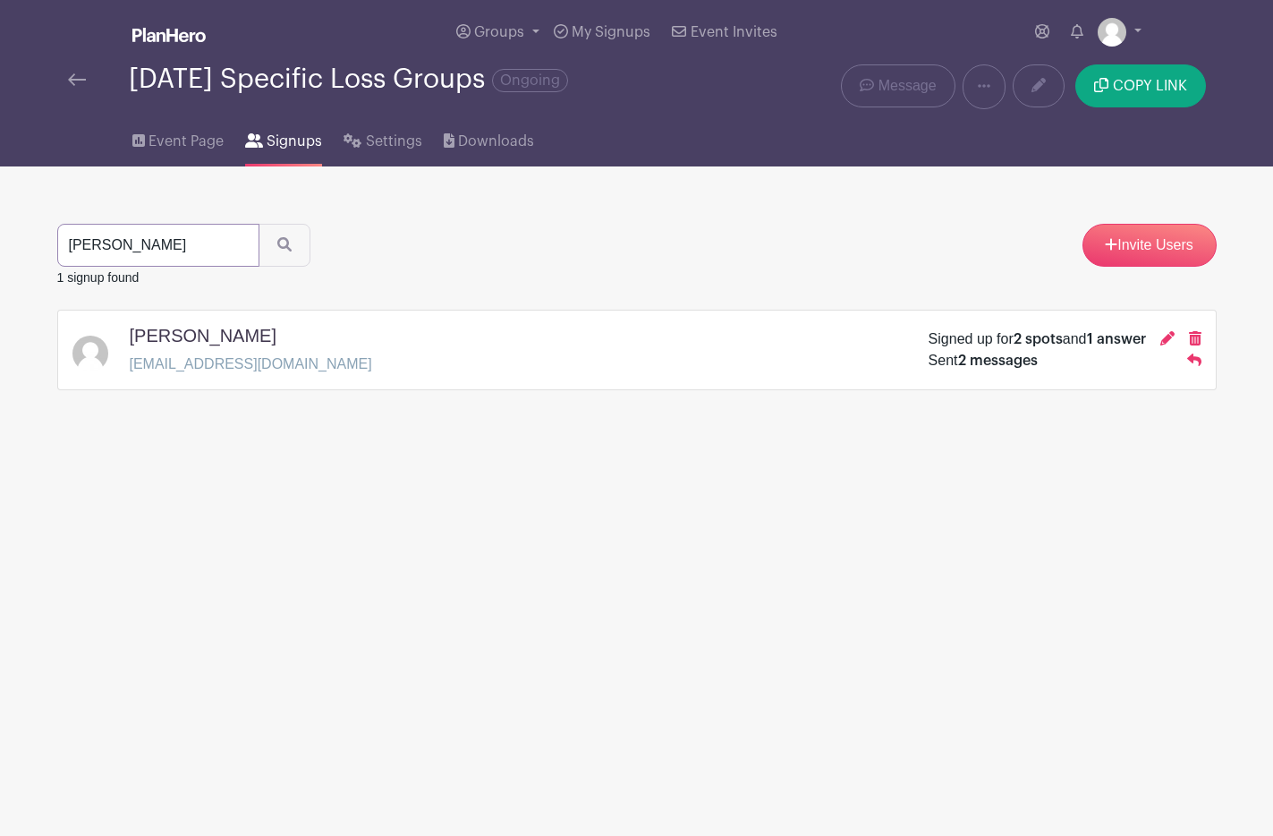
type input "debra"
click at [259, 224] on button "submit" at bounding box center [285, 245] width 52 height 43
click at [313, 370] on div "Debra Kiva debkiva@gmail.com Signed up for 7 spots and 1 answer Sent 14 messages" at bounding box center [636, 350] width 1129 height 50
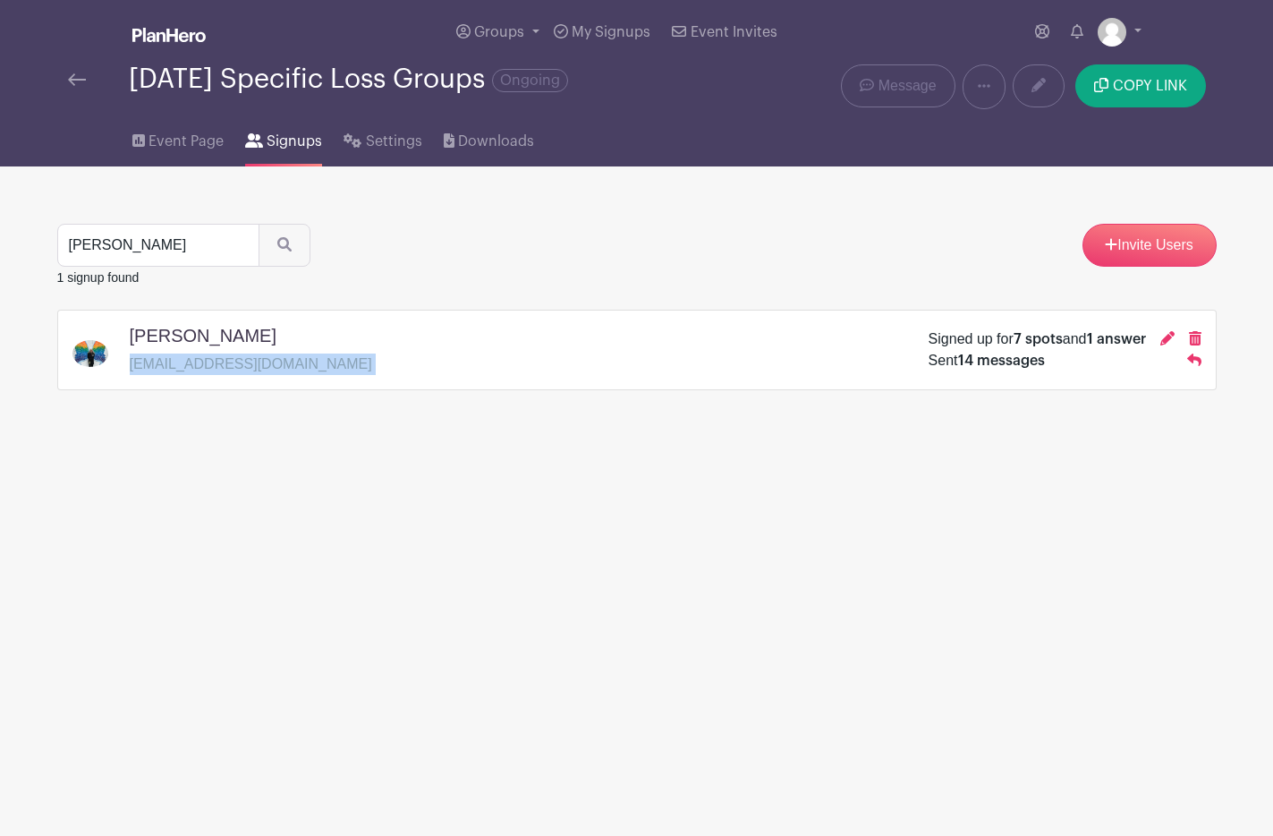
copy div "debkiva@gmail.com"
click at [122, 253] on input "debra" at bounding box center [158, 245] width 202 height 43
type input "kathy"
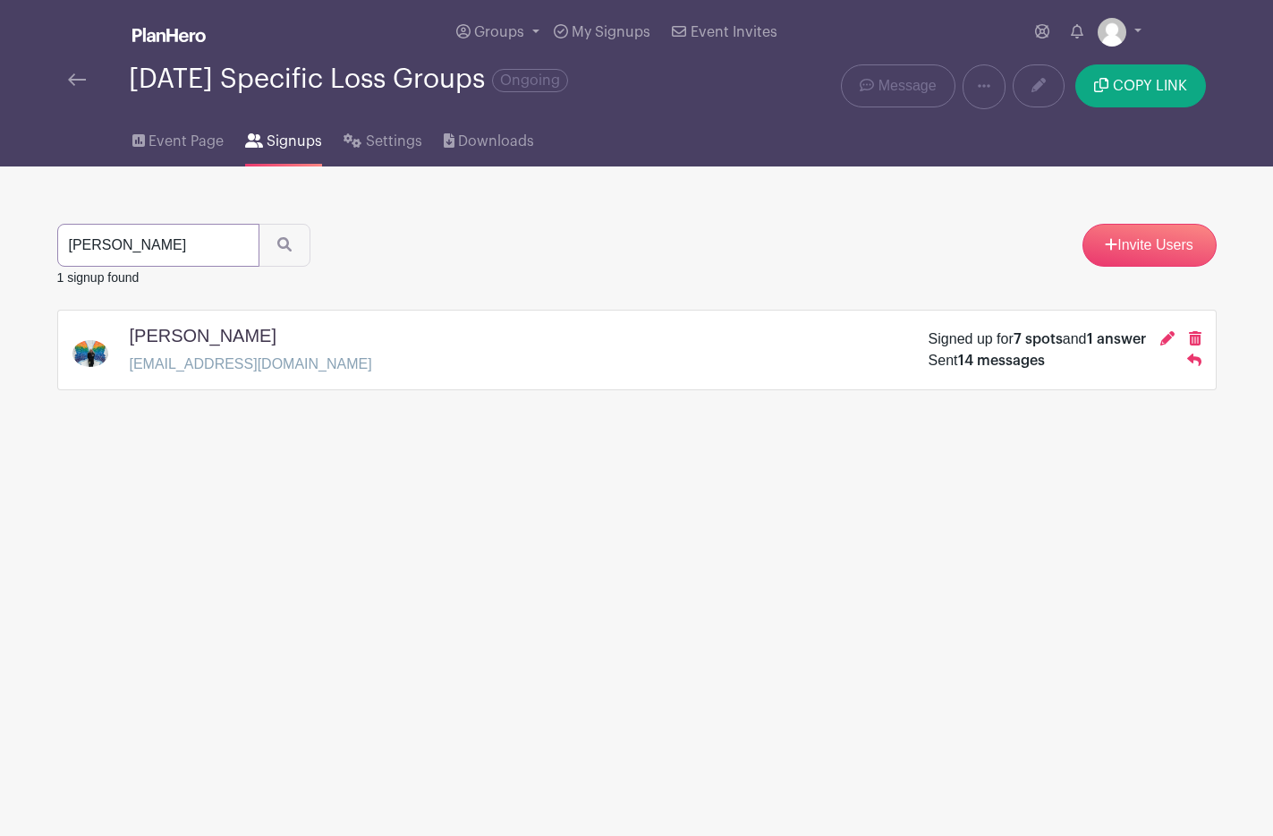
click at [259, 224] on button "submit" at bounding box center [285, 245] width 52 height 43
drag, startPoint x: 75, startPoint y: 248, endPoint x: 55, endPoint y: 247, distance: 19.7
click at [57, 247] on div "kathy" at bounding box center [183, 245] width 253 height 43
type input "cathy"
click at [259, 224] on button "submit" at bounding box center [285, 245] width 52 height 43
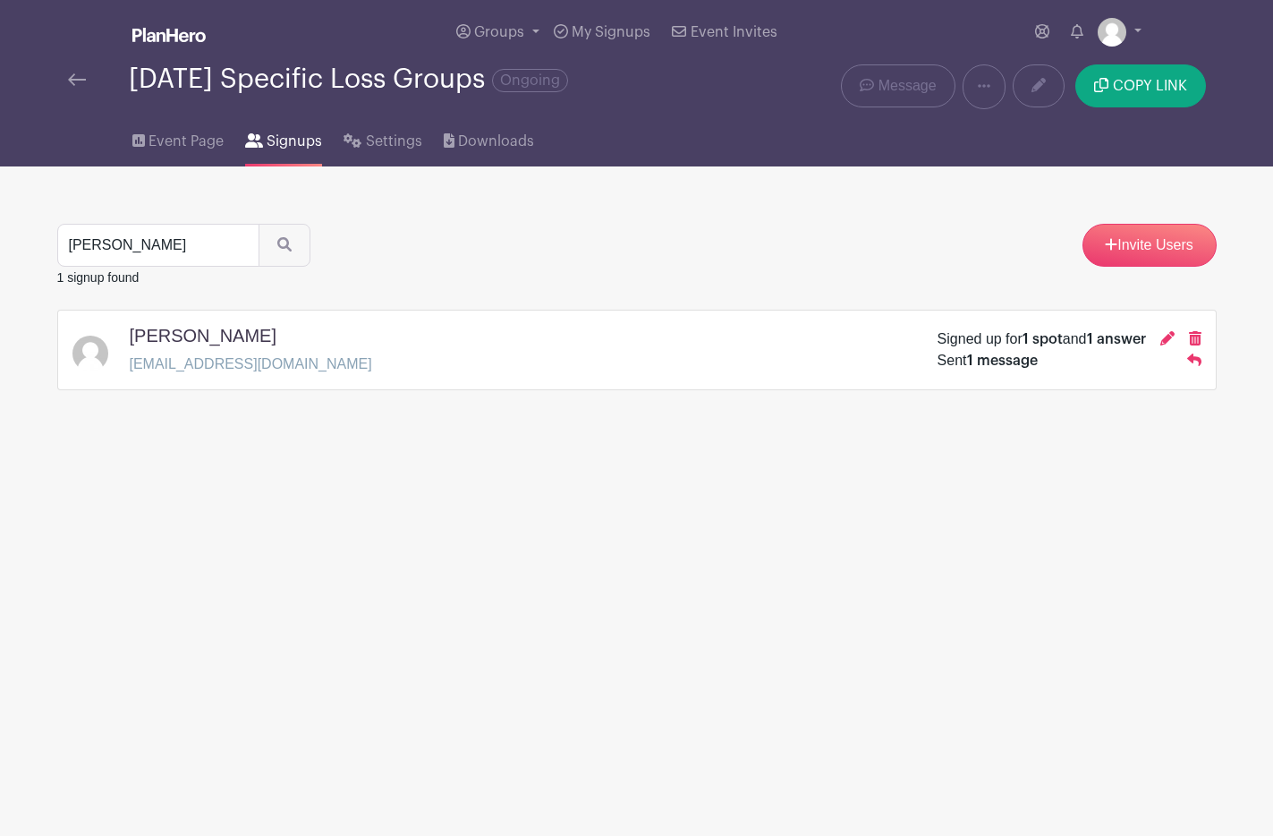
click at [297, 363] on div "Cathy Miller cm77657159@gmail.com Signed up for 1 spot and 1 answer Sent 1 mess…" at bounding box center [636, 350] width 1129 height 50
copy div "cm77657159@gmail.com"
click at [158, 257] on input "cathy" at bounding box center [158, 245] width 202 height 43
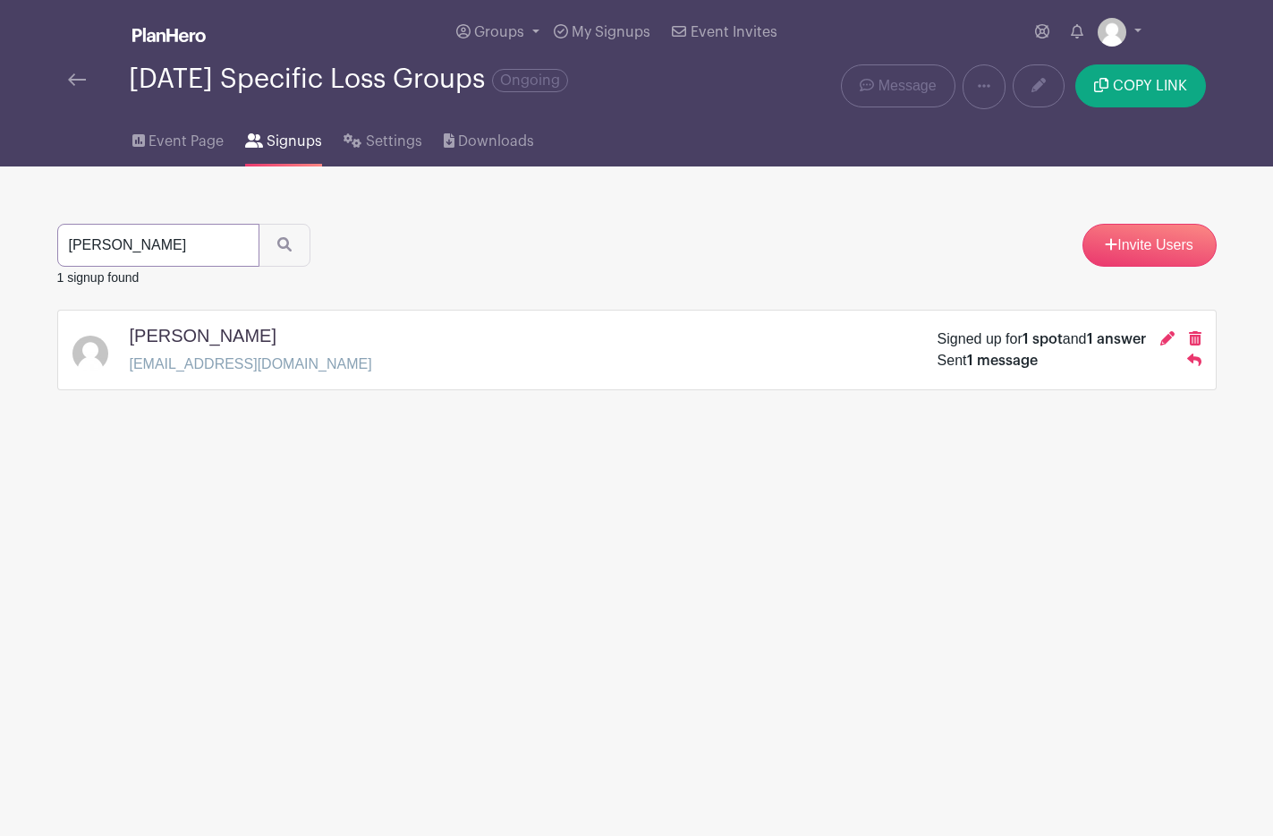
click at [158, 257] on input "cathy" at bounding box center [158, 245] width 202 height 43
type input "carol"
click at [259, 224] on button "submit" at bounding box center [285, 245] width 52 height 43
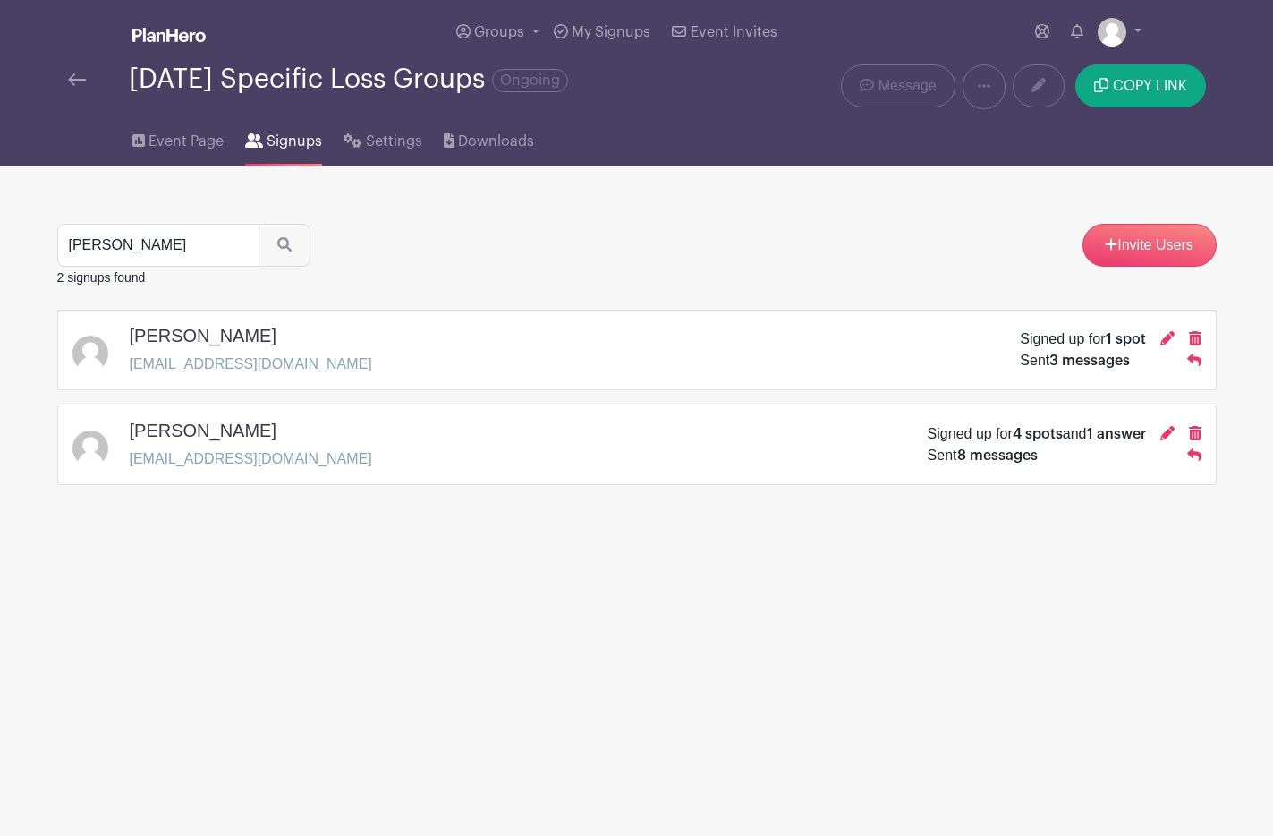
click at [261, 366] on div "Carol Arnzen caarnzen@aol.com Signed up for 1 spot Sent 3 messages" at bounding box center [636, 350] width 1129 height 50
copy div "caarnzen@aol.com"
click at [136, 244] on input "carol" at bounding box center [158, 245] width 202 height 43
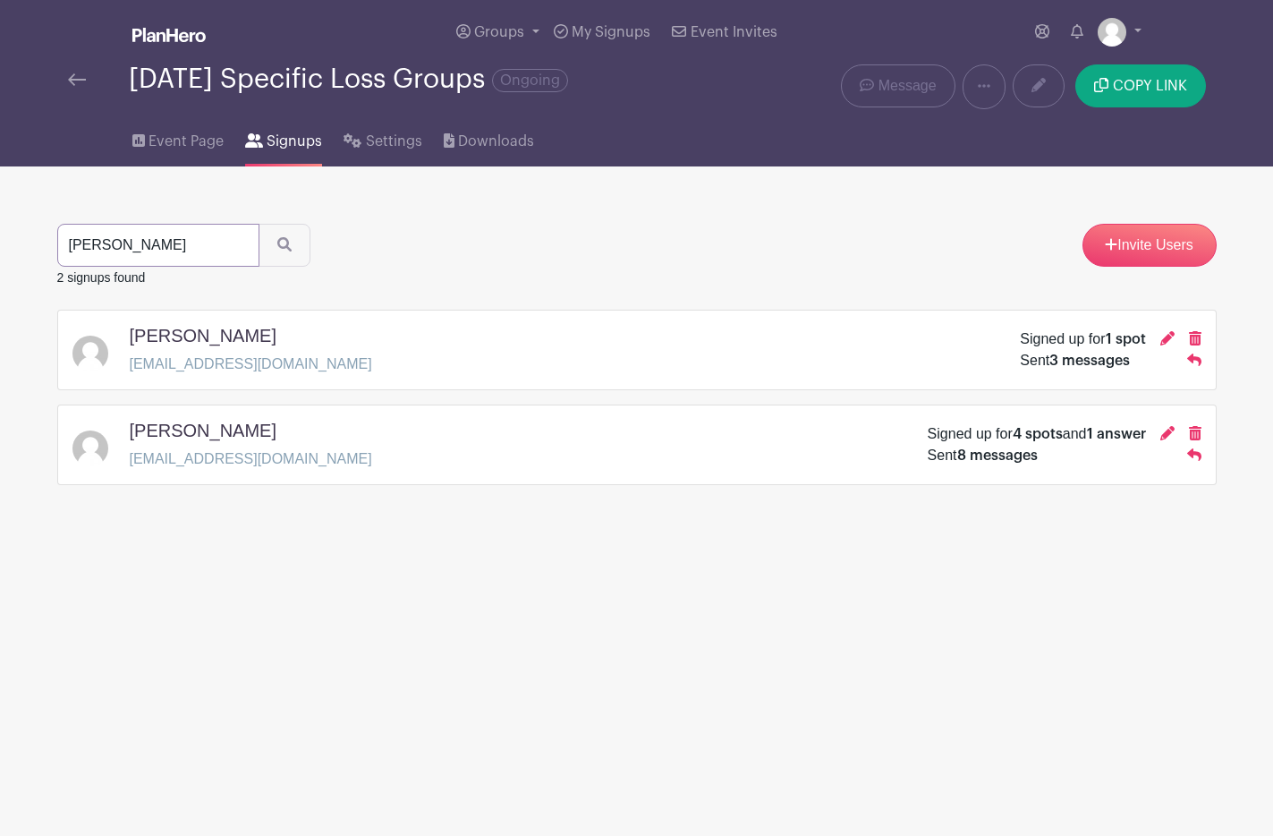
click at [136, 244] on input "carol" at bounding box center [158, 245] width 202 height 43
type input "martha"
click at [259, 224] on button "submit" at bounding box center [285, 245] width 52 height 43
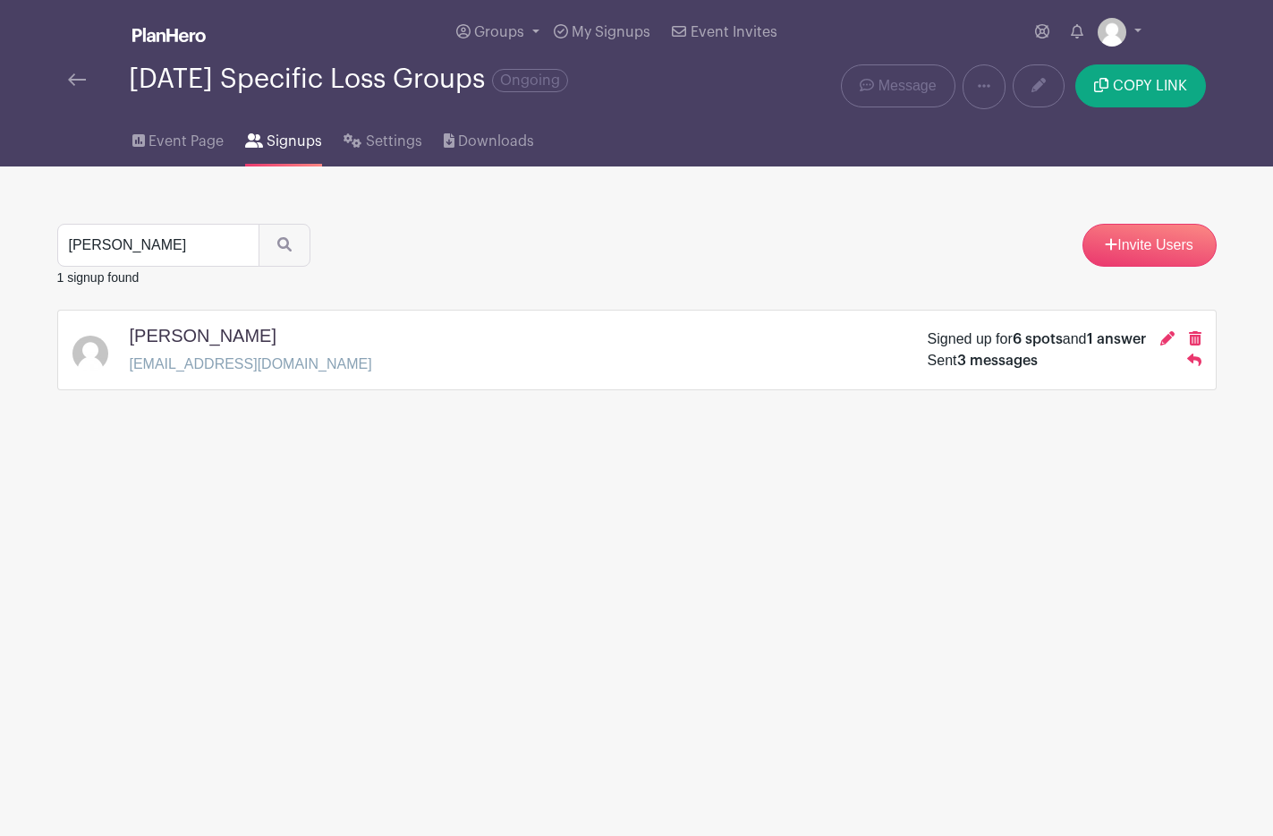
click at [335, 365] on div "Martha Allman marthaallman@yahoo.ca Signed up for 6 spots and 1 answer Sent 3 m…" at bounding box center [636, 350] width 1129 height 50
copy div "marthaallman@yahoo.ca"
click at [1164, 341] on icon at bounding box center [1167, 338] width 14 height 14
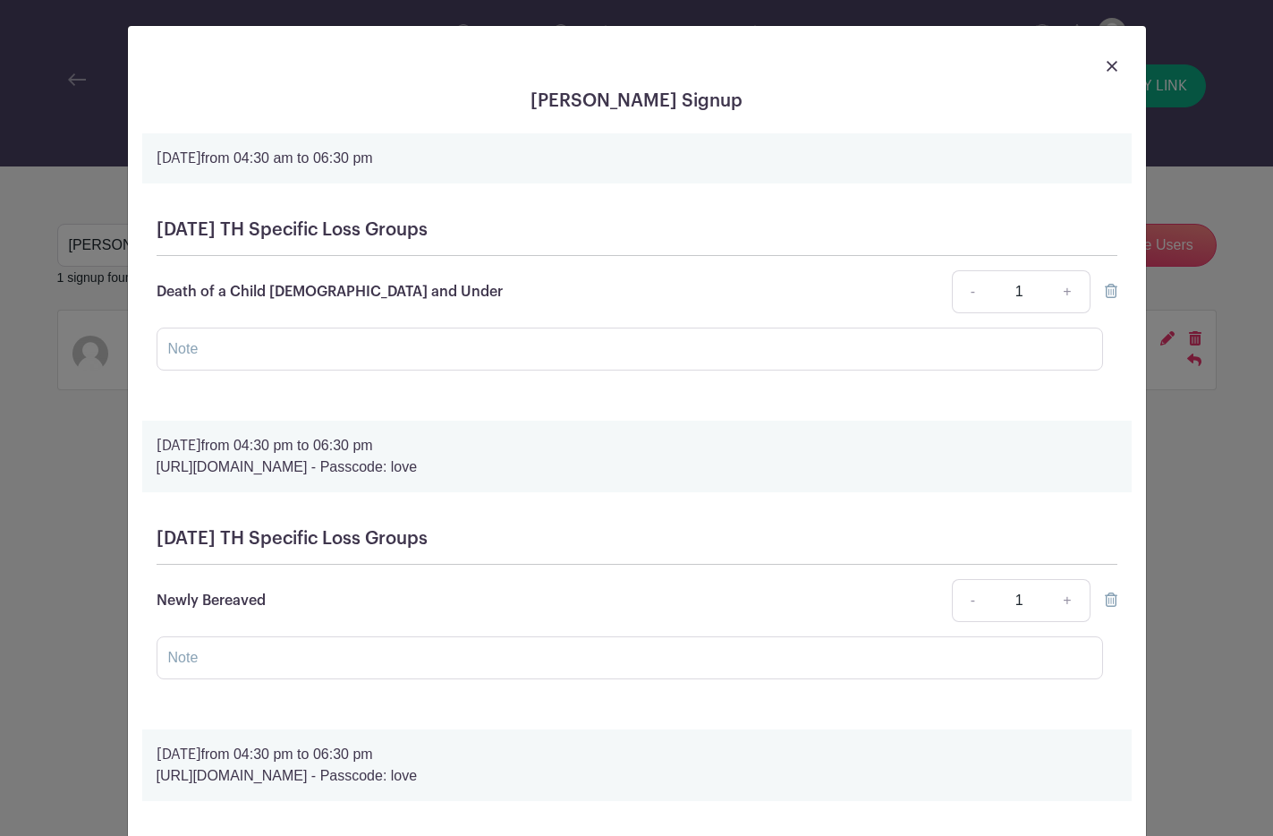
click at [84, 534] on div "Martha Allman's Signup Thursday, August 28, 2025 from 04:30 am to 06:30 pm Thur…" at bounding box center [636, 418] width 1273 height 836
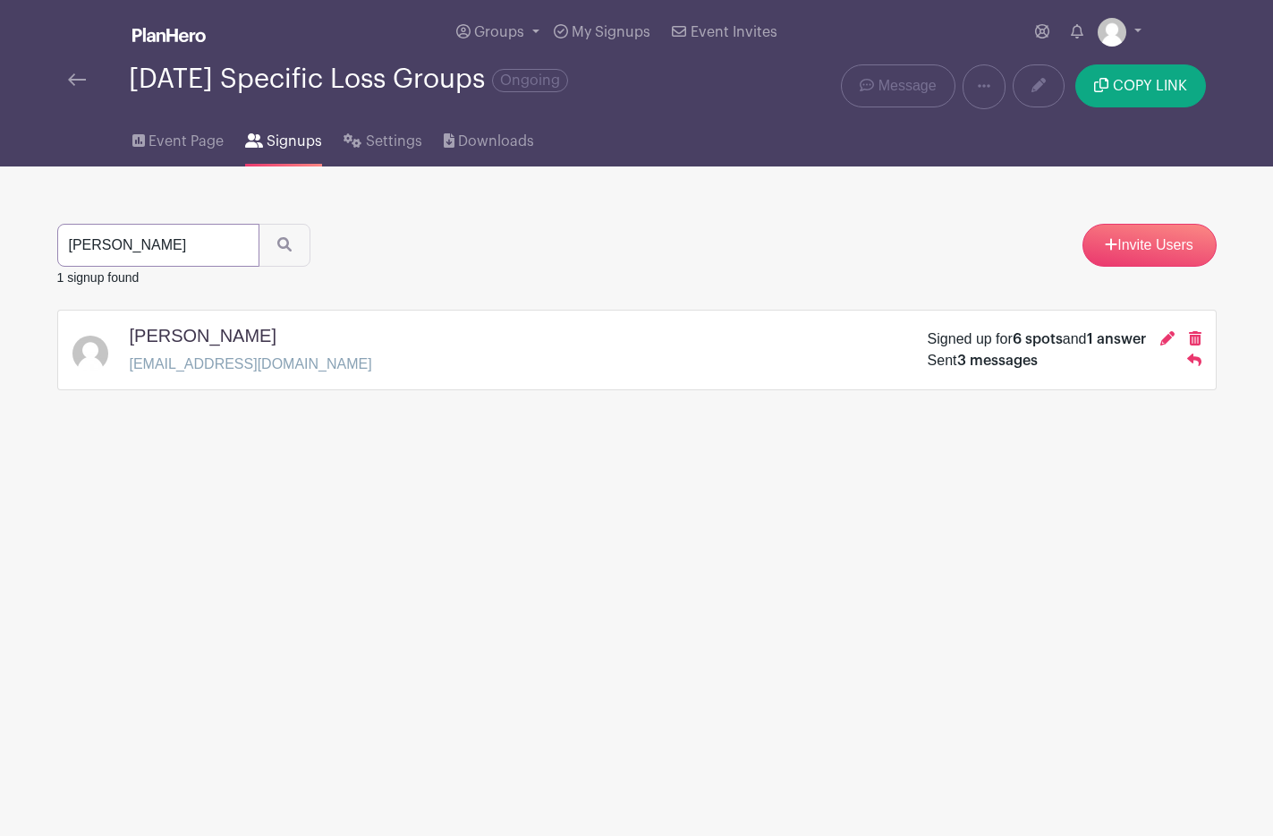
click at [139, 250] on input "martha" at bounding box center [158, 245] width 202 height 43
click at [139, 249] on input "martha" at bounding box center [158, 245] width 202 height 43
type input "david"
click at [259, 224] on button "submit" at bounding box center [285, 245] width 52 height 43
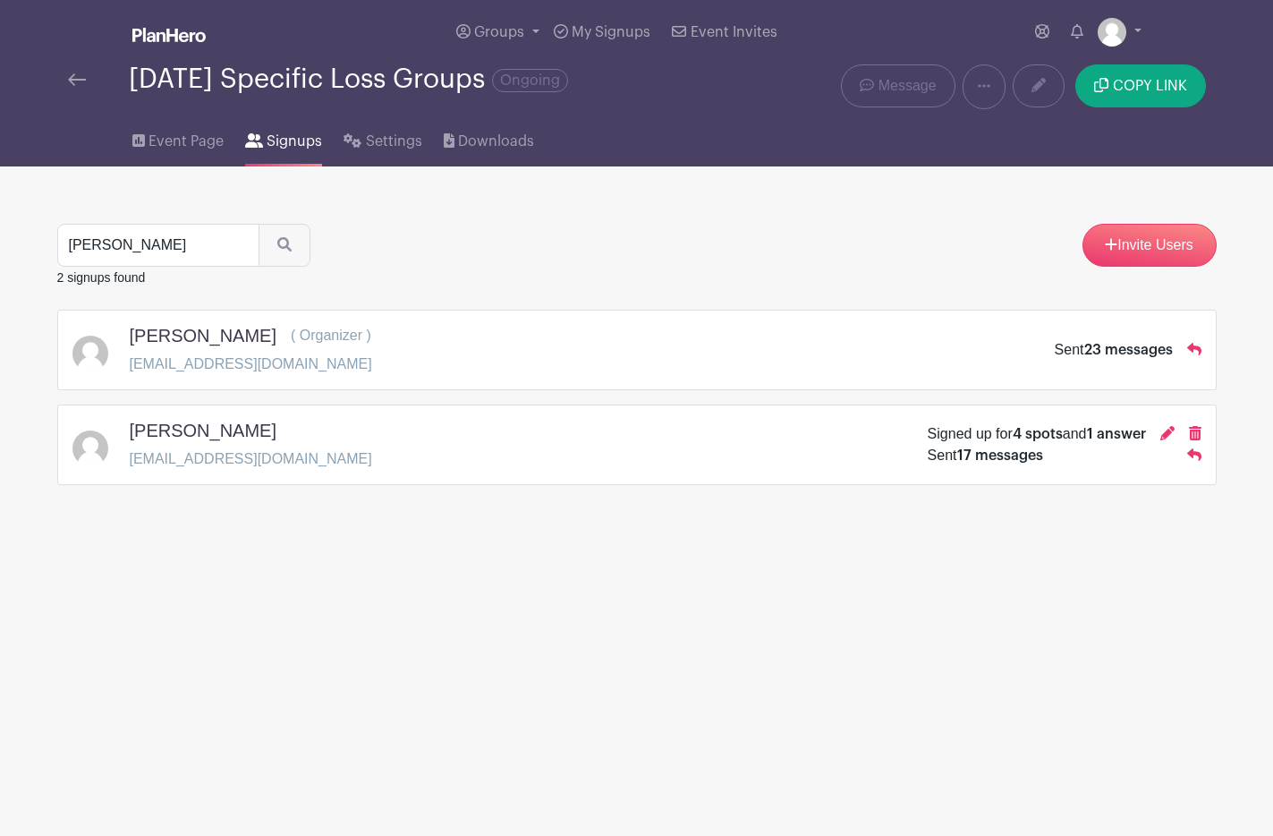
click at [324, 449] on div "David Kaniaupio kaniaupiotcf@gmail.com Signed up for 4 spots and 1 answer Sent …" at bounding box center [636, 445] width 1129 height 50
click at [319, 462] on div "David Kaniaupio kaniaupiotcf@gmail.com Signed up for 4 spots and 1 answer Sent …" at bounding box center [636, 445] width 1129 height 50
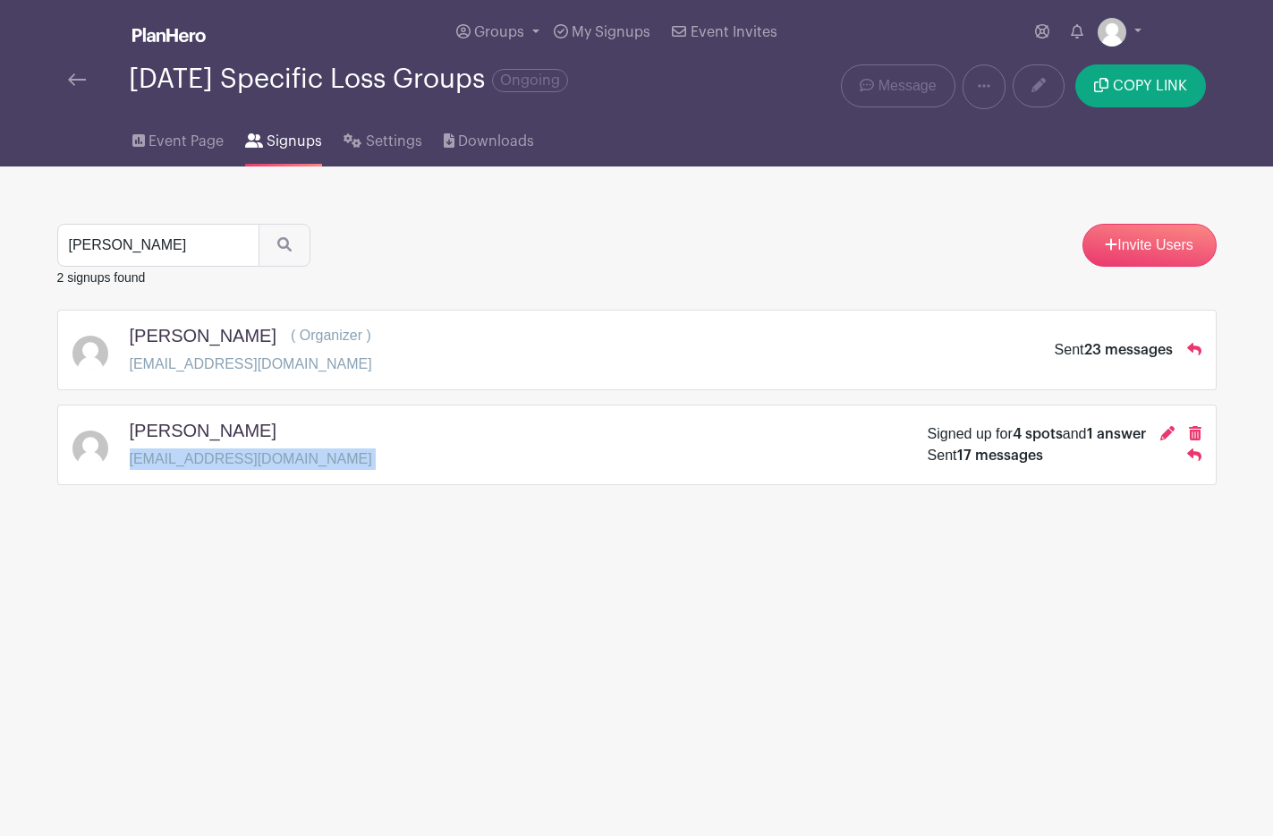
copy div "kaniaupiotcf@gmail.com"
click at [162, 248] on input "david" at bounding box center [158, 245] width 202 height 43
click at [163, 249] on input "search" at bounding box center [158, 245] width 202 height 43
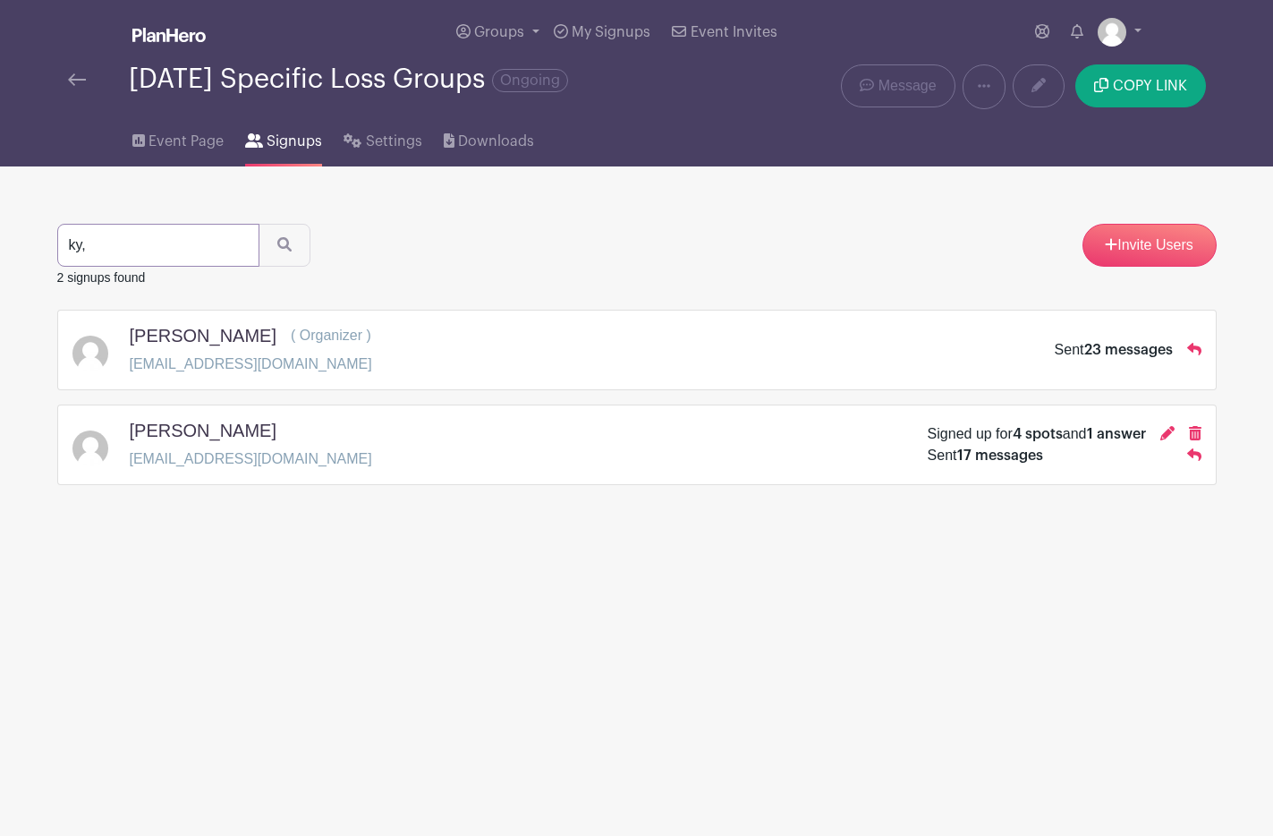
type input "ky,"
click at [259, 224] on button "submit" at bounding box center [285, 245] width 52 height 43
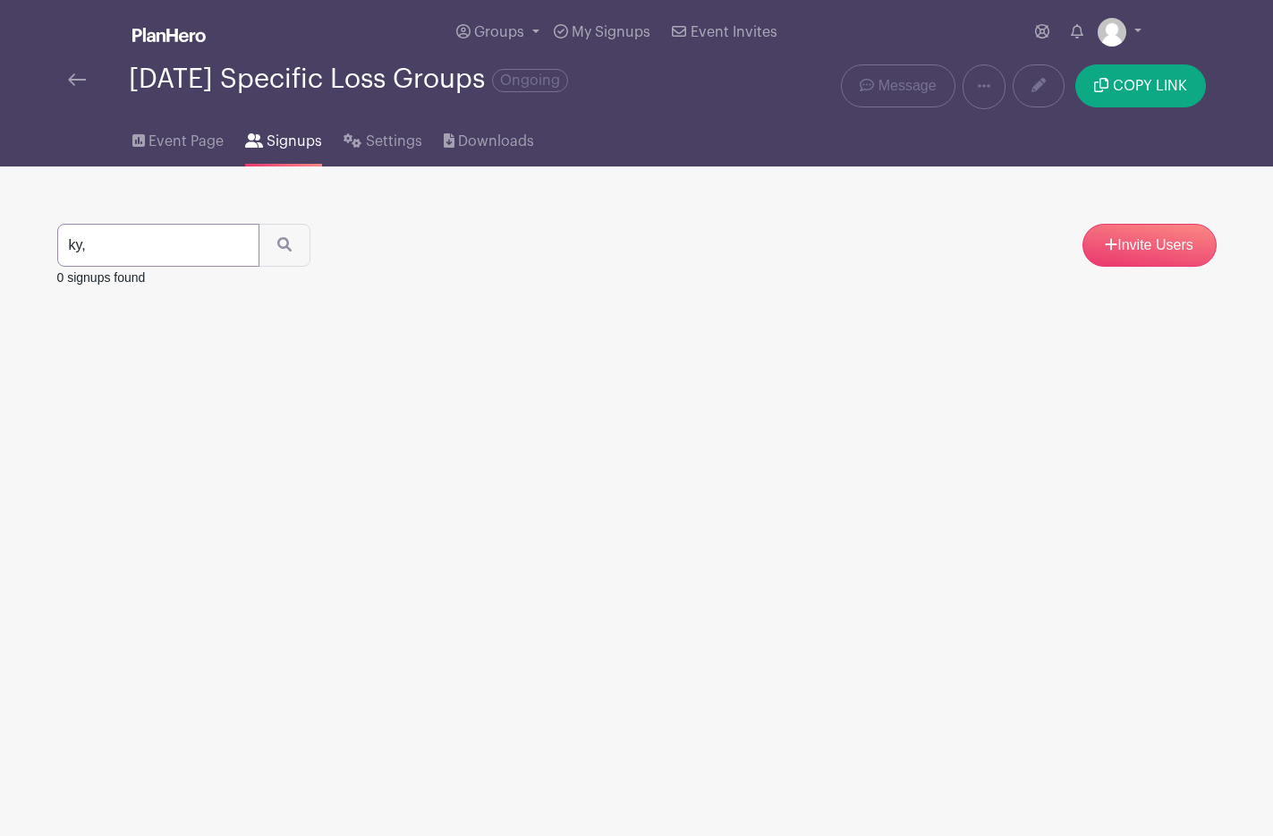
click at [145, 251] on input "ky," at bounding box center [158, 245] width 202 height 43
type input "kym"
click at [259, 224] on button "submit" at bounding box center [285, 245] width 52 height 43
click at [312, 368] on div "Kym Hinchey info@agriefsupport.com Signed up for 5 spots and 1 answer Sent 9 me…" at bounding box center [636, 350] width 1129 height 50
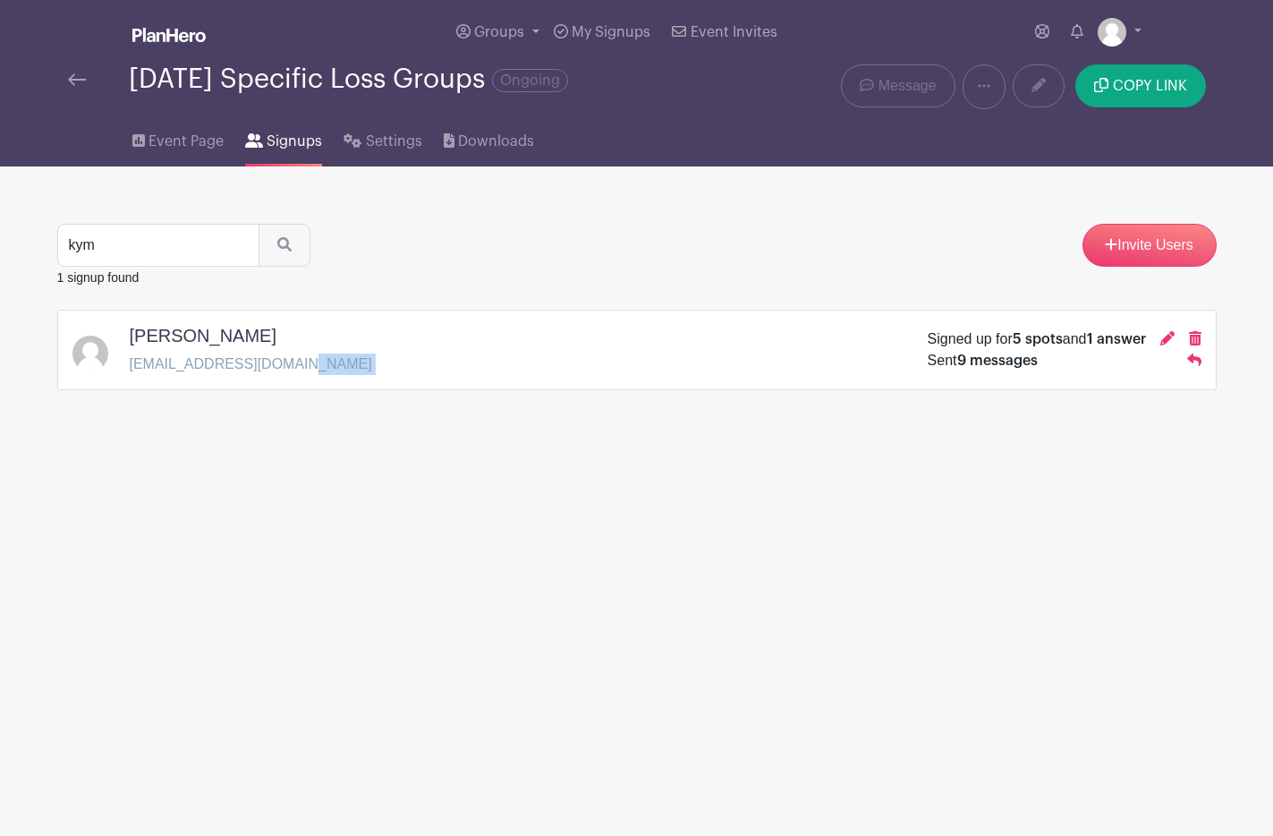
click at [312, 368] on div "Kym Hinchey info@agriefsupport.com Signed up for 5 spots and 1 answer Sent 9 me…" at bounding box center [636, 350] width 1129 height 50
copy div "info@agriefsupport.com"
click at [167, 254] on input "kym" at bounding box center [158, 245] width 202 height 43
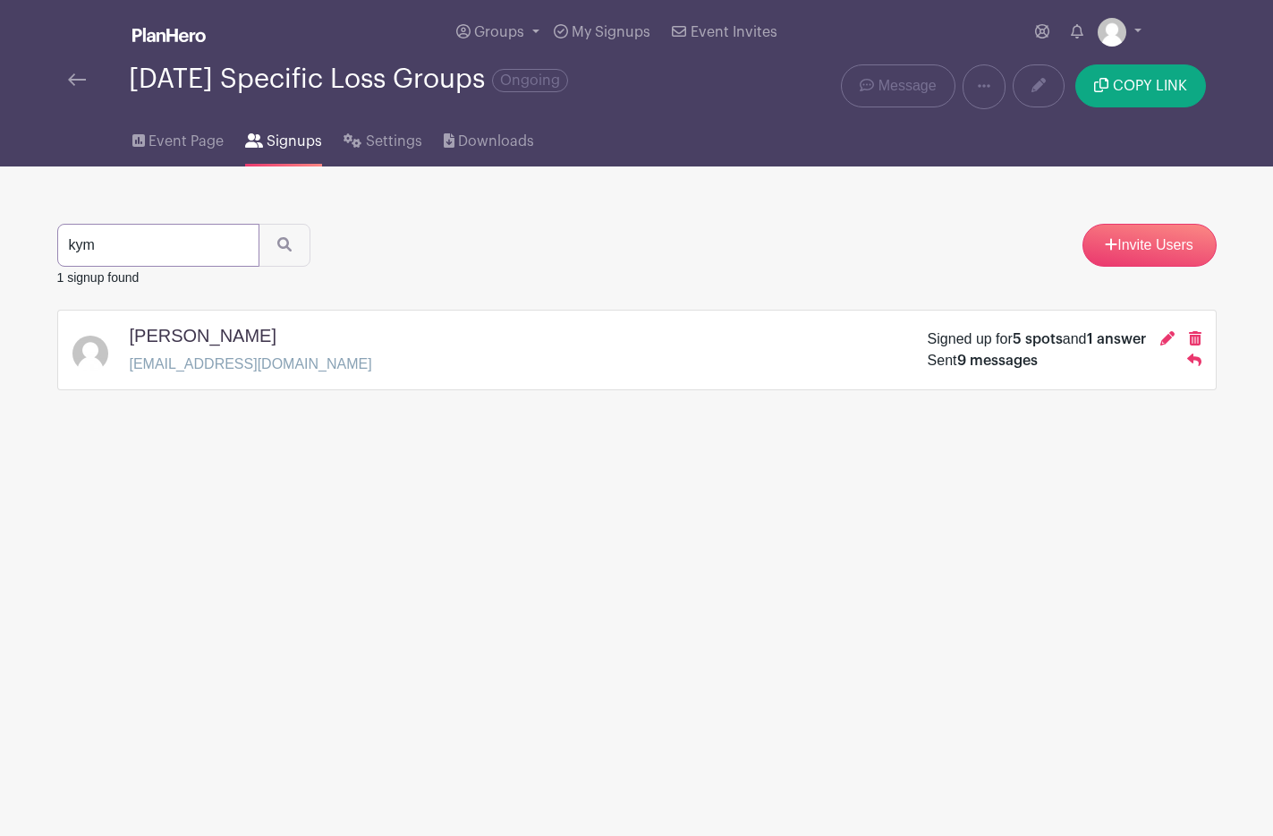
click at [167, 254] on input "kym" at bounding box center [158, 245] width 202 height 43
type input "michelle"
click at [259, 224] on button "submit" at bounding box center [285, 245] width 52 height 43
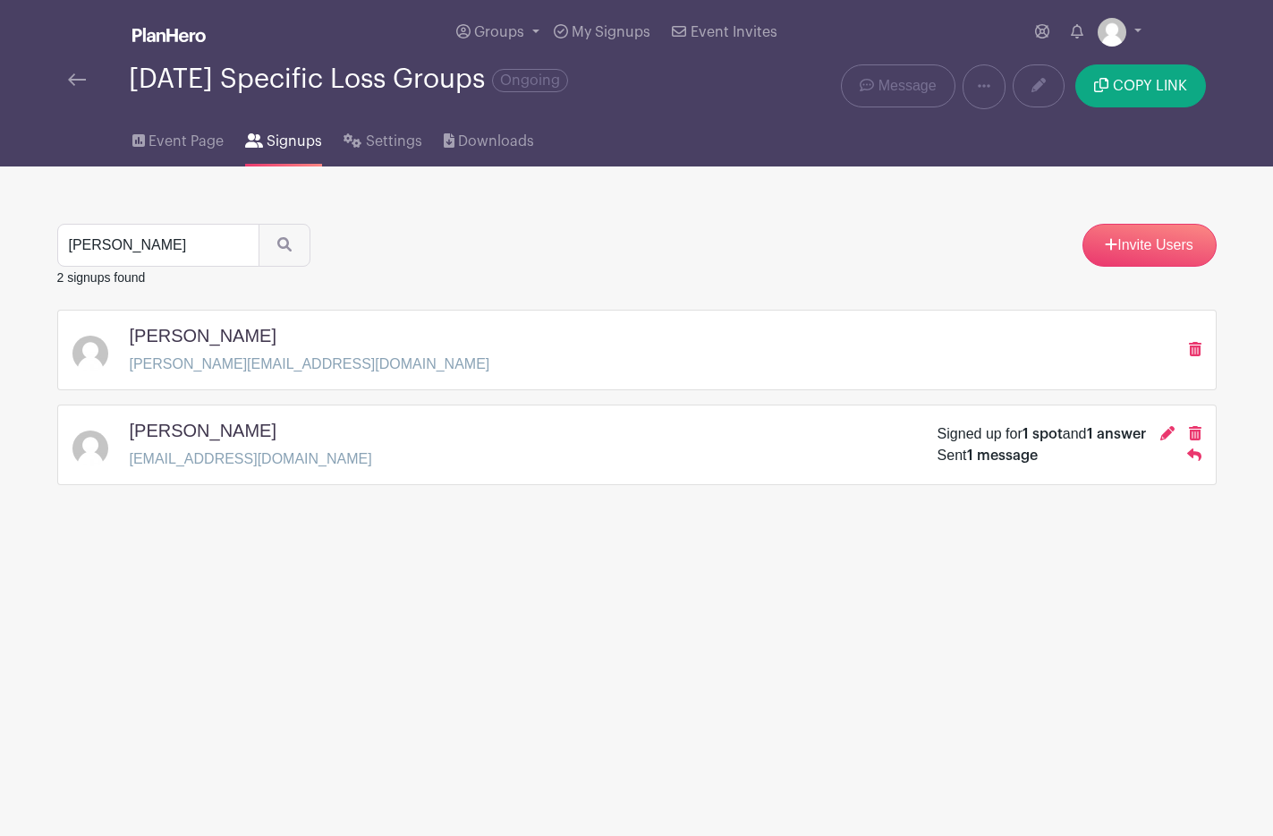
click at [324, 457] on div "Michelle Sullivan theclarityjourney@gmail.com Signed up for 1 spot and 1 answer…" at bounding box center [636, 445] width 1129 height 50
copy div "theclarityjourney@gmail.com"
click at [194, 243] on input "michelle" at bounding box center [158, 245] width 202 height 43
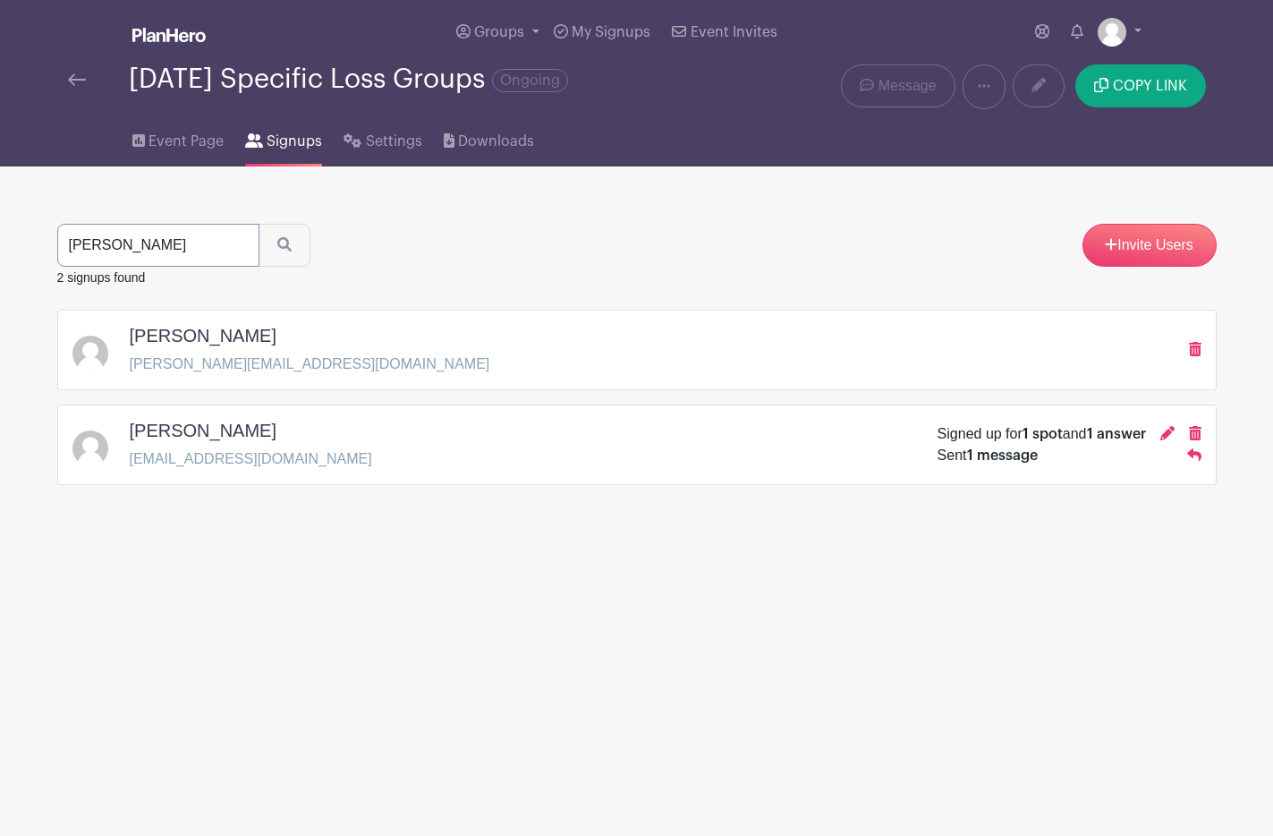
click at [194, 243] on input "michelle" at bounding box center [158, 245] width 202 height 43
type input "mary"
click at [259, 224] on button "submit" at bounding box center [285, 245] width 52 height 43
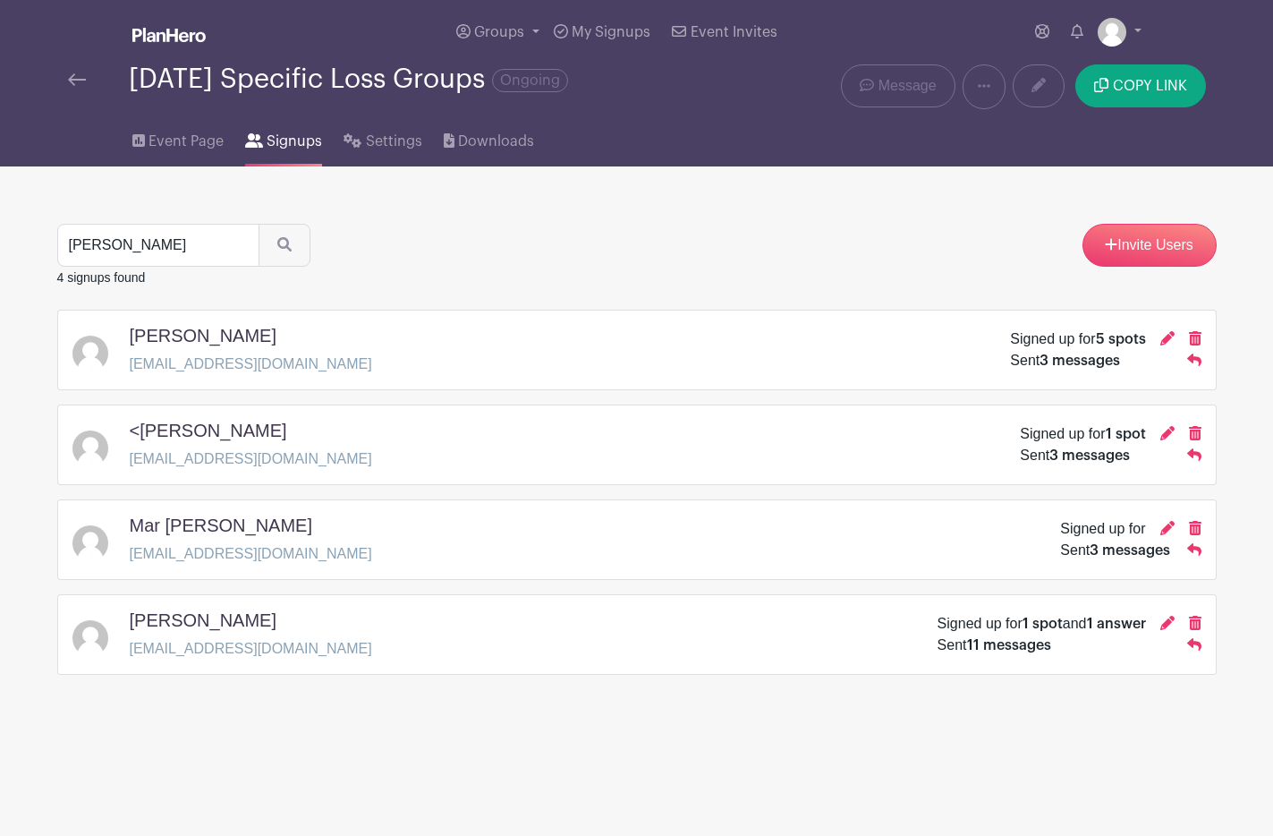
click at [323, 370] on p "marykmarcom@gmail.com" at bounding box center [251, 363] width 242 height 21
copy div "marykmarcom@gmail.com"
click at [161, 252] on input "mary" at bounding box center [158, 245] width 202 height 43
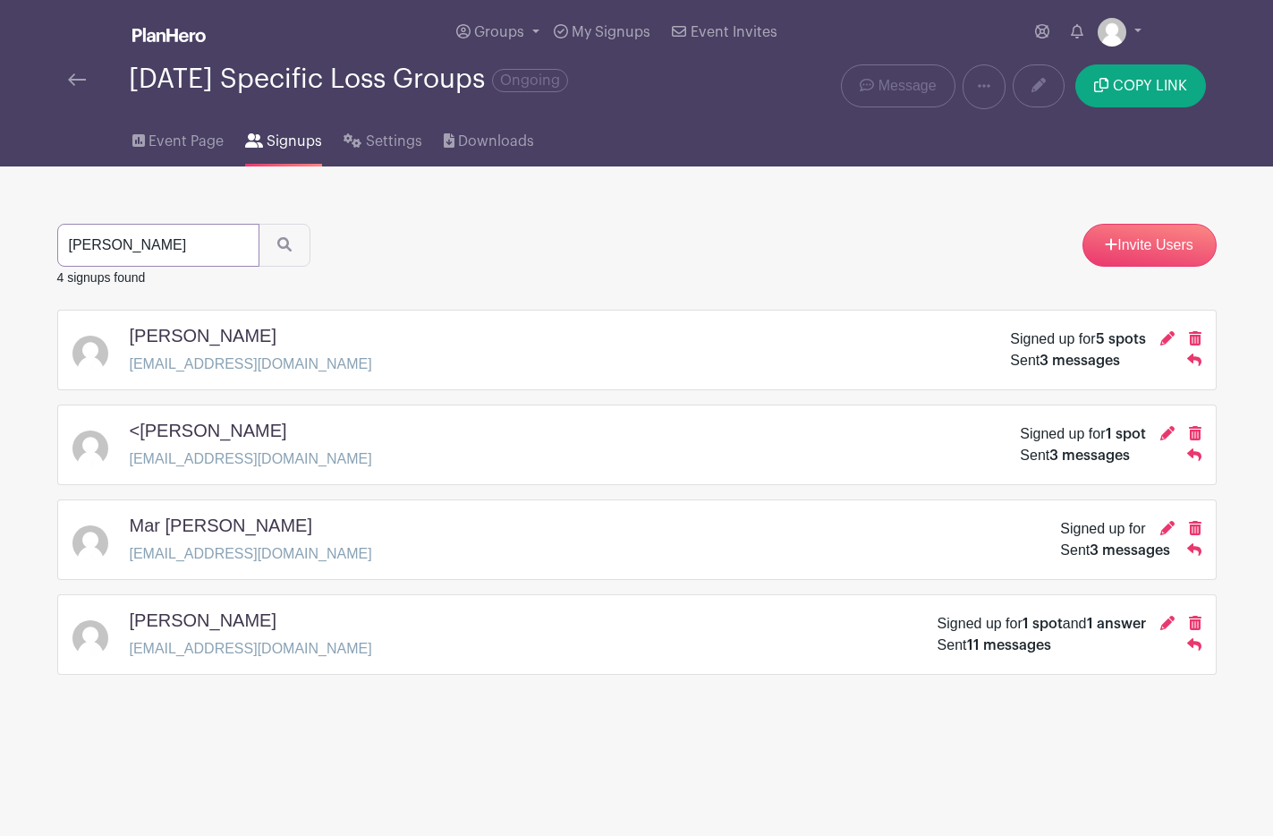
click at [161, 252] on input "mary" at bounding box center [158, 245] width 202 height 43
type input "sharon"
click at [259, 224] on button "submit" at bounding box center [285, 245] width 52 height 43
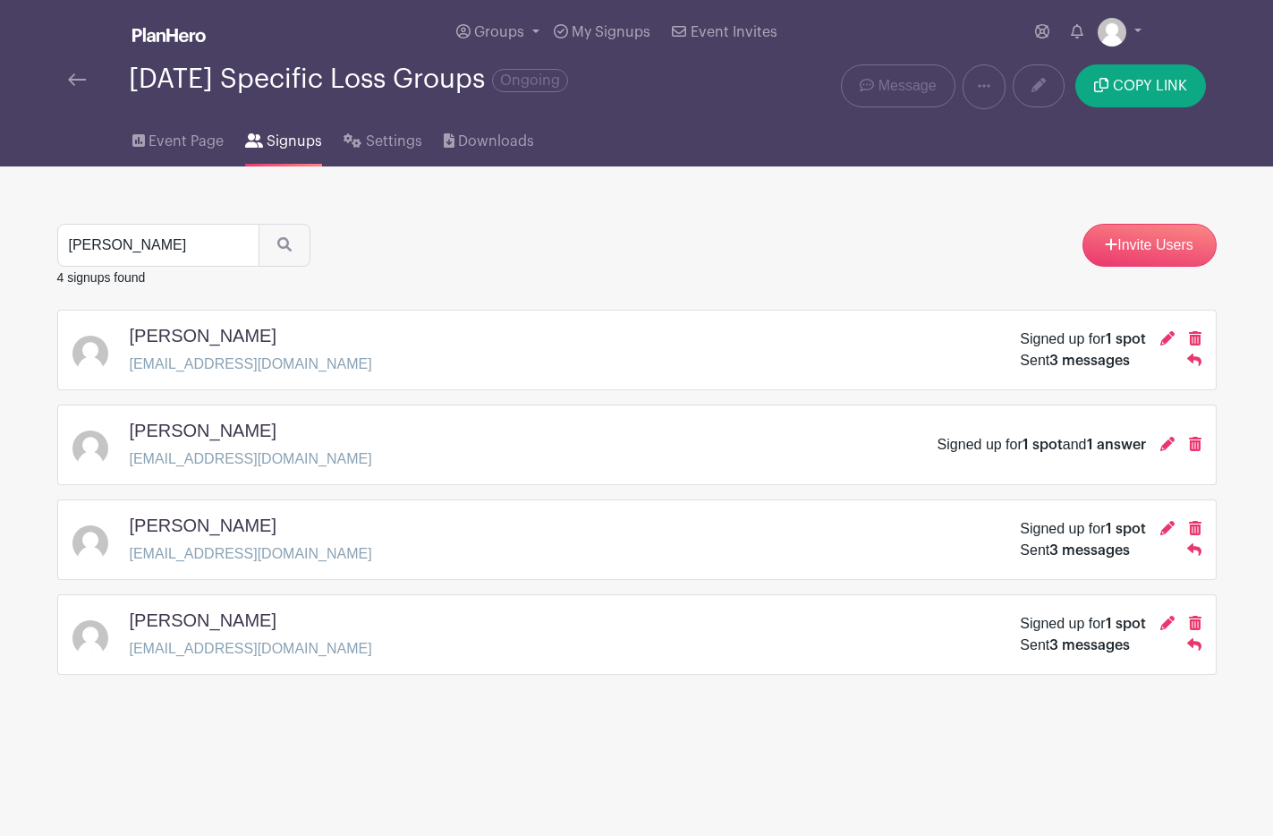
click at [349, 462] on div "sharon Fredericks sharonfredericks30@yahoo.com Signed up for 1 spot and 1 answer" at bounding box center [636, 445] width 1129 height 50
copy div "sharonfredericks30@yahoo.com"
click at [191, 239] on input "sharon" at bounding box center [158, 245] width 202 height 43
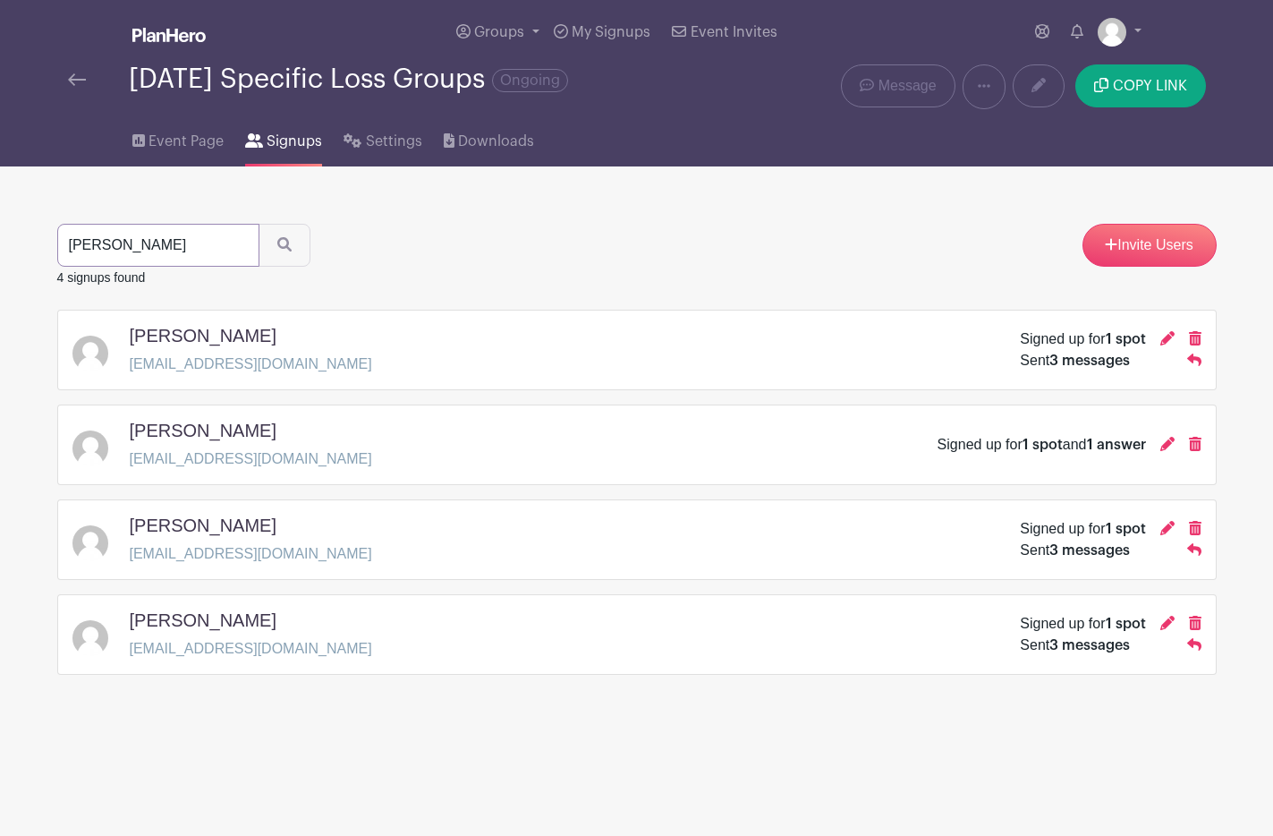
click at [191, 239] on input "sharon" at bounding box center [158, 245] width 202 height 43
type input "jane"
click at [259, 224] on button "submit" at bounding box center [285, 245] width 52 height 43
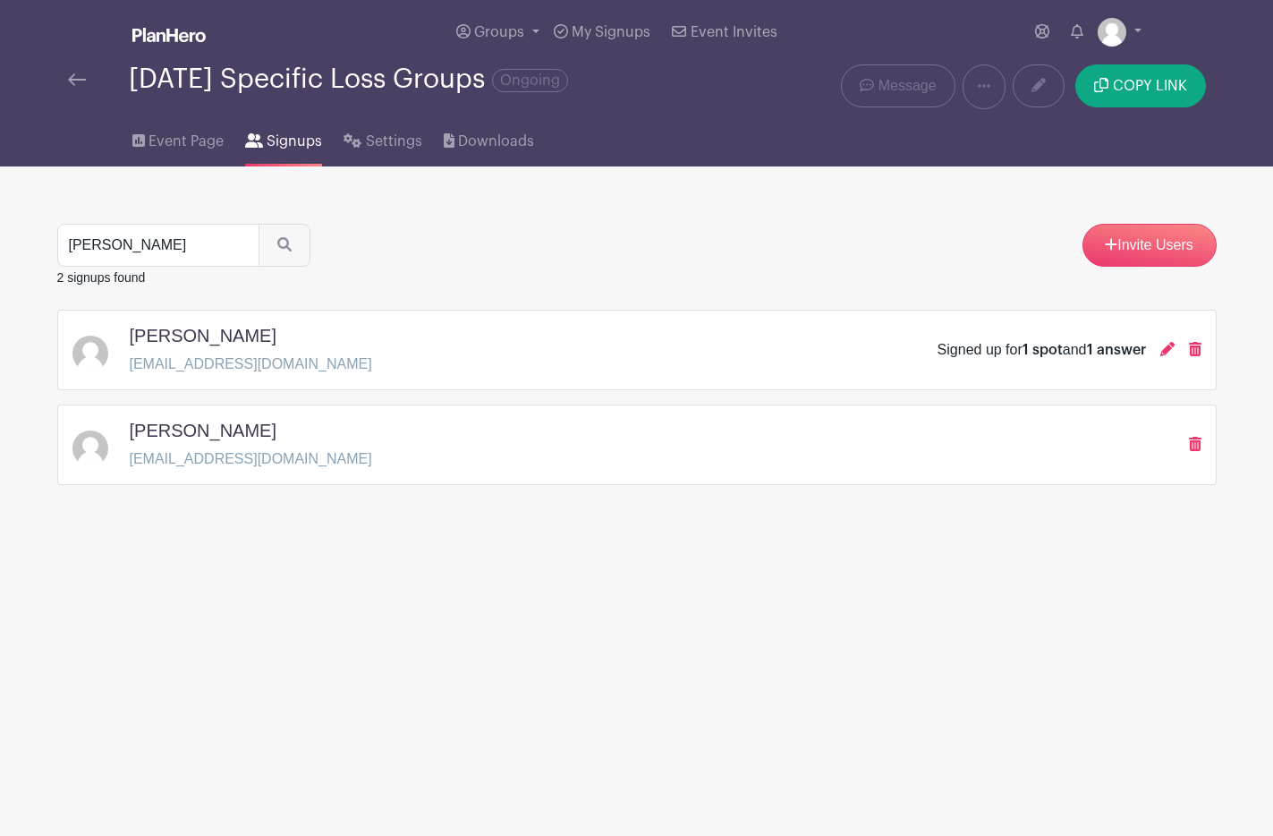
click at [292, 370] on div "Jane O'Borski joborski@susumc.org Signed up for 1 spot and 1 answer" at bounding box center [636, 350] width 1129 height 50
click at [150, 245] on input "jane" at bounding box center [158, 245] width 202 height 43
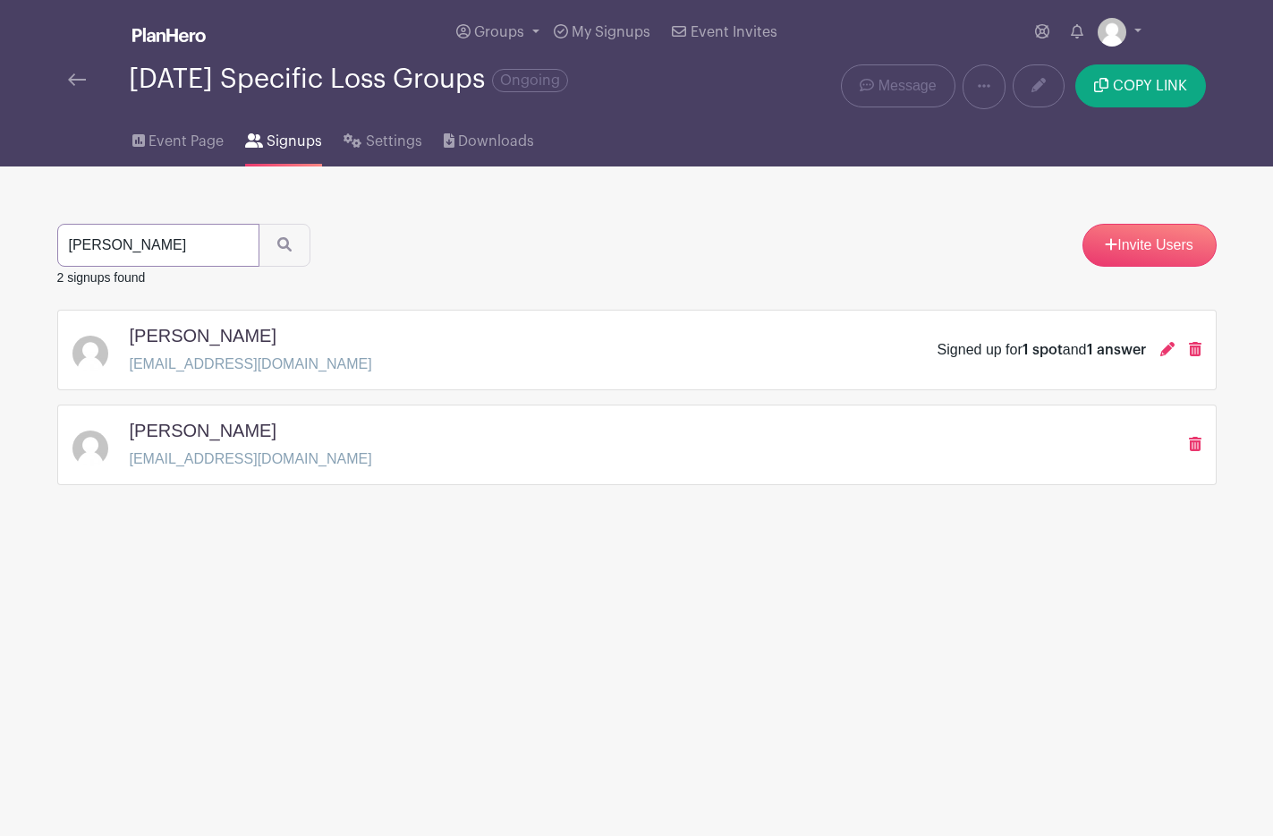
drag, startPoint x: 150, startPoint y: 245, endPoint x: 139, endPoint y: 243, distance: 11.8
click at [139, 243] on input "jane" at bounding box center [158, 245] width 202 height 43
type input "bianca"
click at [259, 224] on button "submit" at bounding box center [285, 245] width 52 height 43
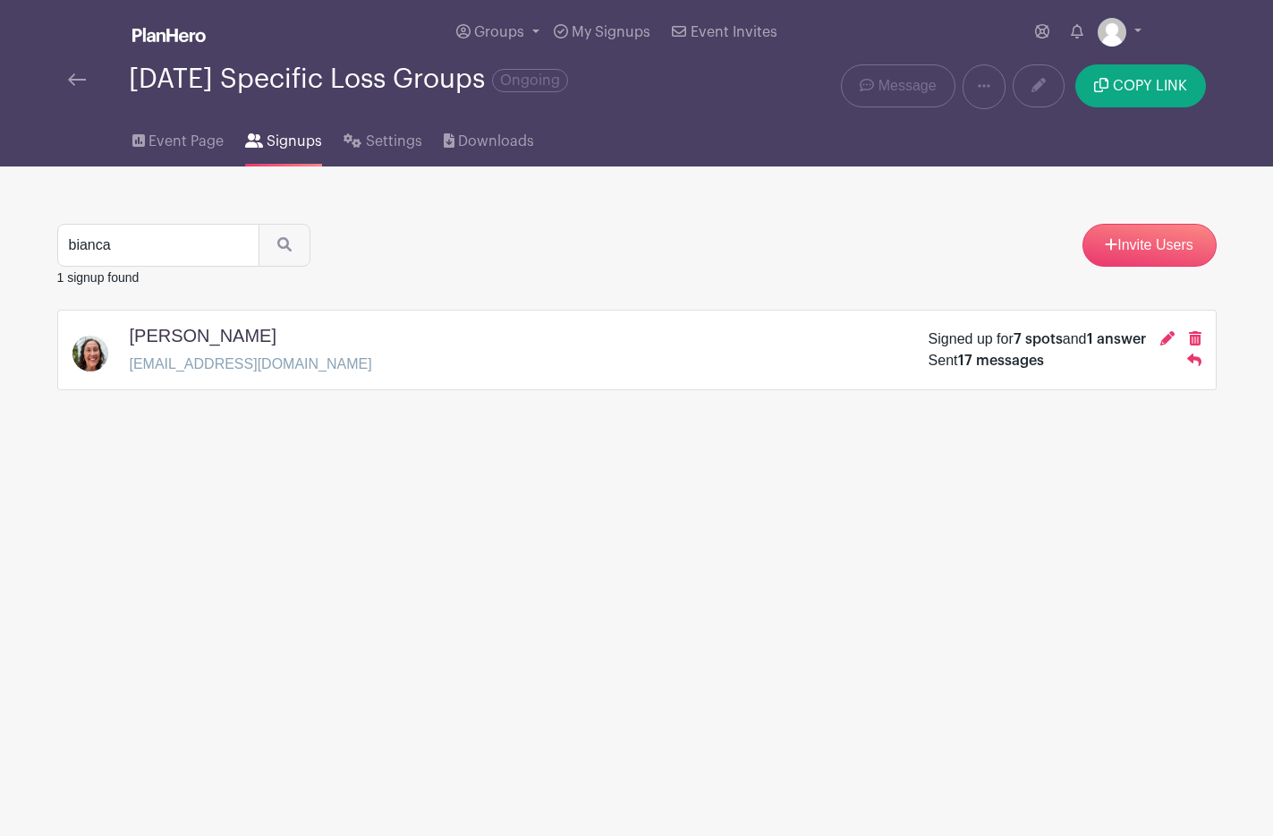
click at [297, 367] on div "Bianca Langlois btbblanglois@gmail.com Signed up for 7 spots and 1 answer Sent …" at bounding box center [636, 350] width 1129 height 50
click at [162, 139] on span "Event Page" at bounding box center [186, 141] width 75 height 21
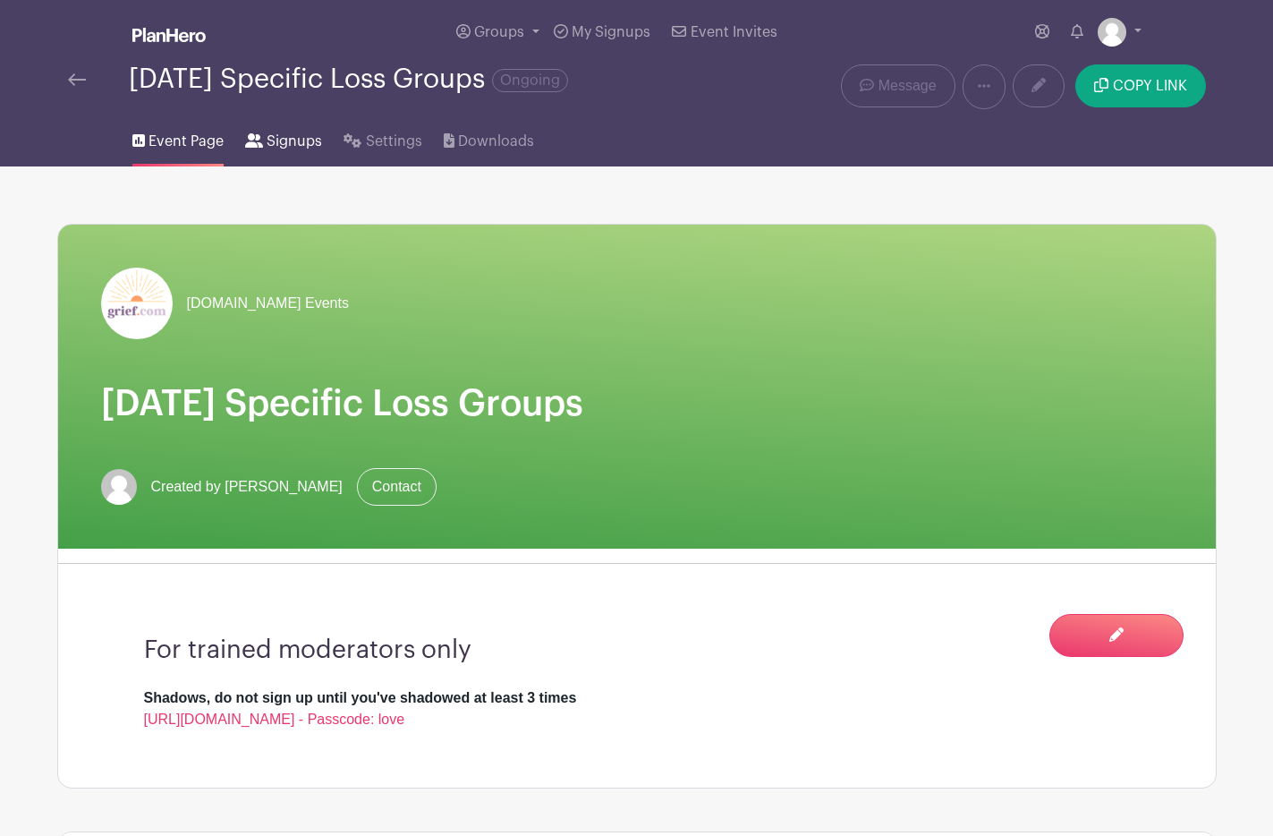
click at [259, 141] on icon at bounding box center [254, 140] width 18 height 14
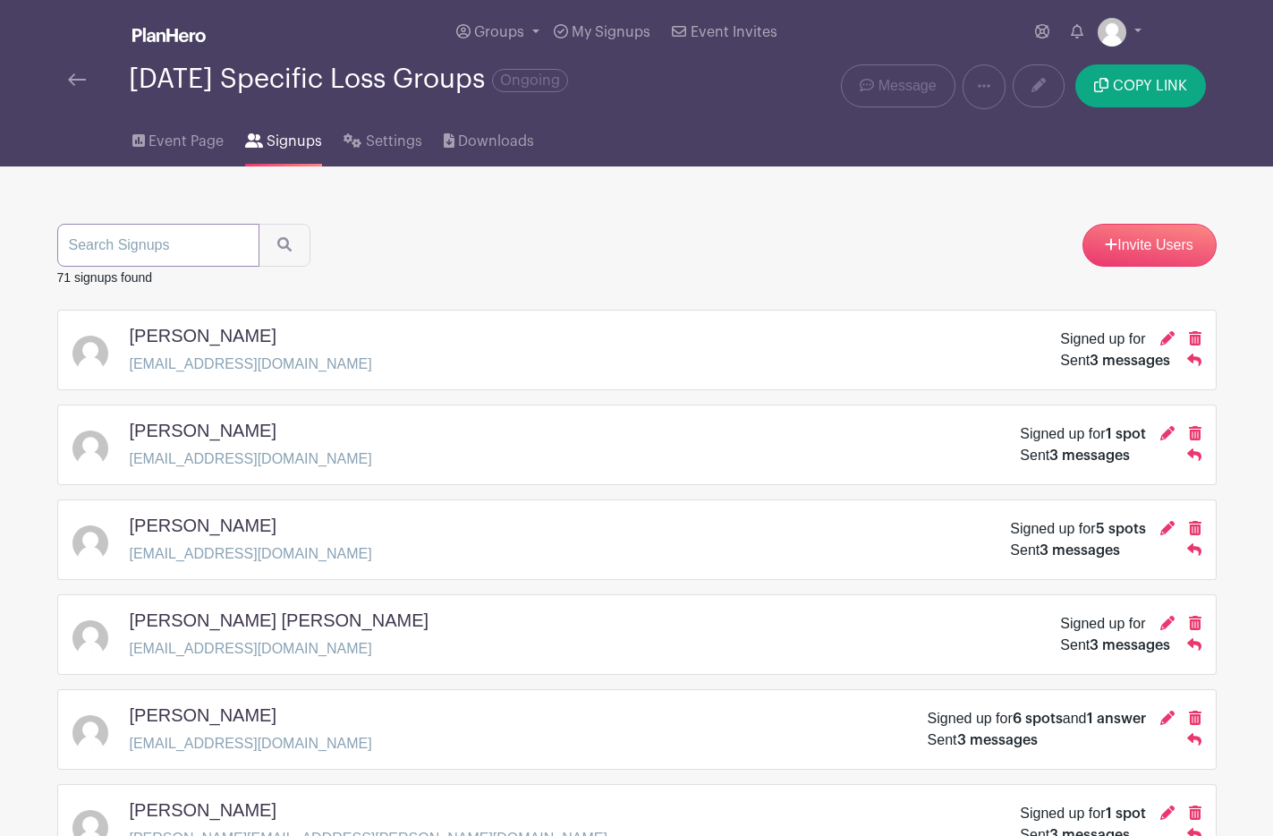
click at [162, 251] on input "search" at bounding box center [158, 245] width 202 height 43
type input "theclarity"
click at [259, 224] on button "submit" at bounding box center [285, 245] width 52 height 43
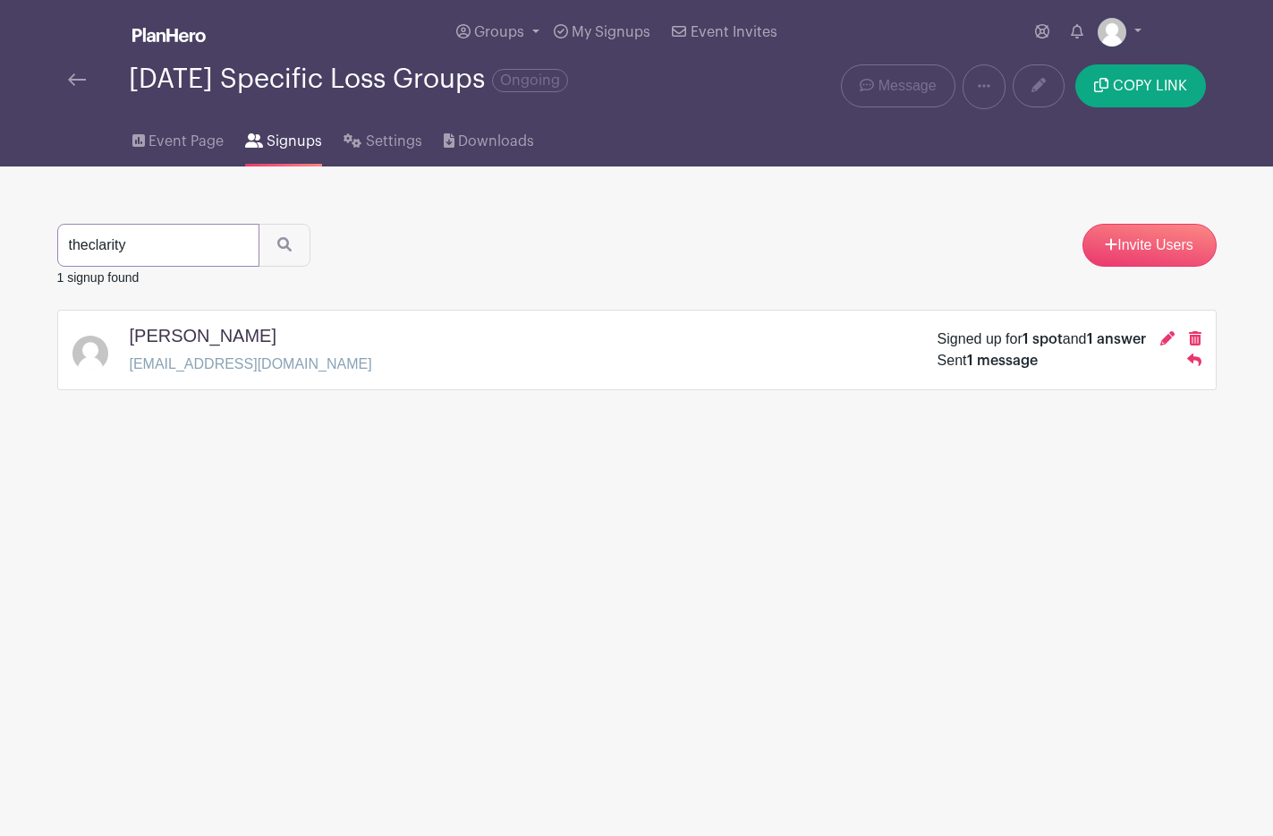
click at [152, 244] on input "theclarity" at bounding box center [158, 245] width 202 height 43
click at [151, 244] on input "theclarity" at bounding box center [158, 245] width 202 height 43
type input "info@"
click at [259, 224] on button "submit" at bounding box center [285, 245] width 52 height 43
